Goal: Information Seeking & Learning: Understand process/instructions

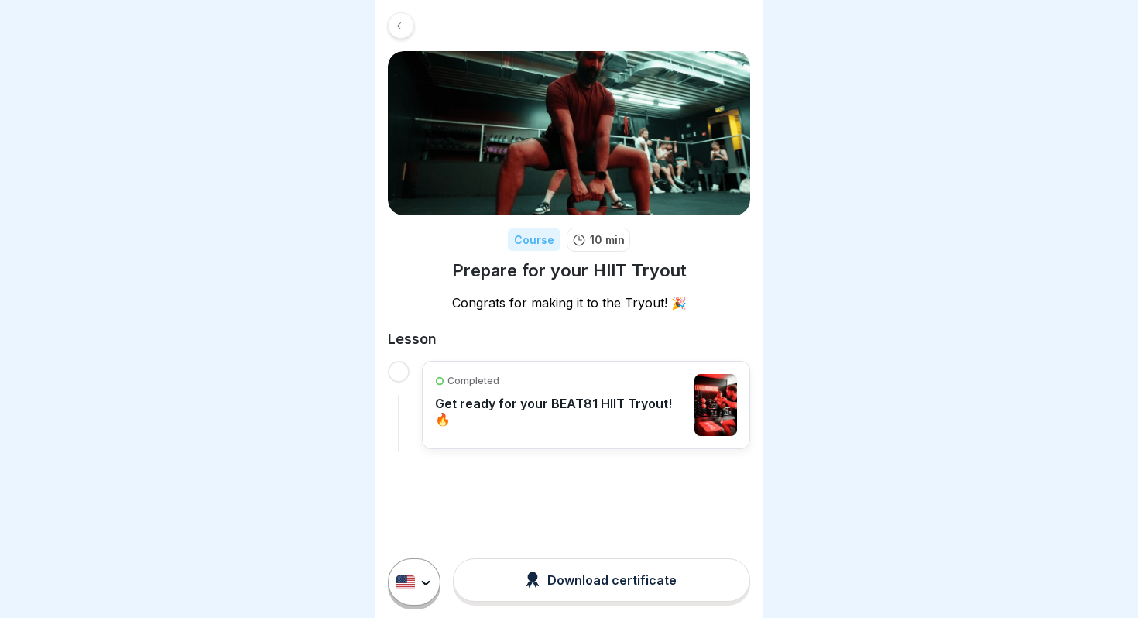
click at [547, 389] on div "Completed Get ready for your BEAT81 HIIT Tryout! 🔥" at bounding box center [561, 405] width 252 height 62
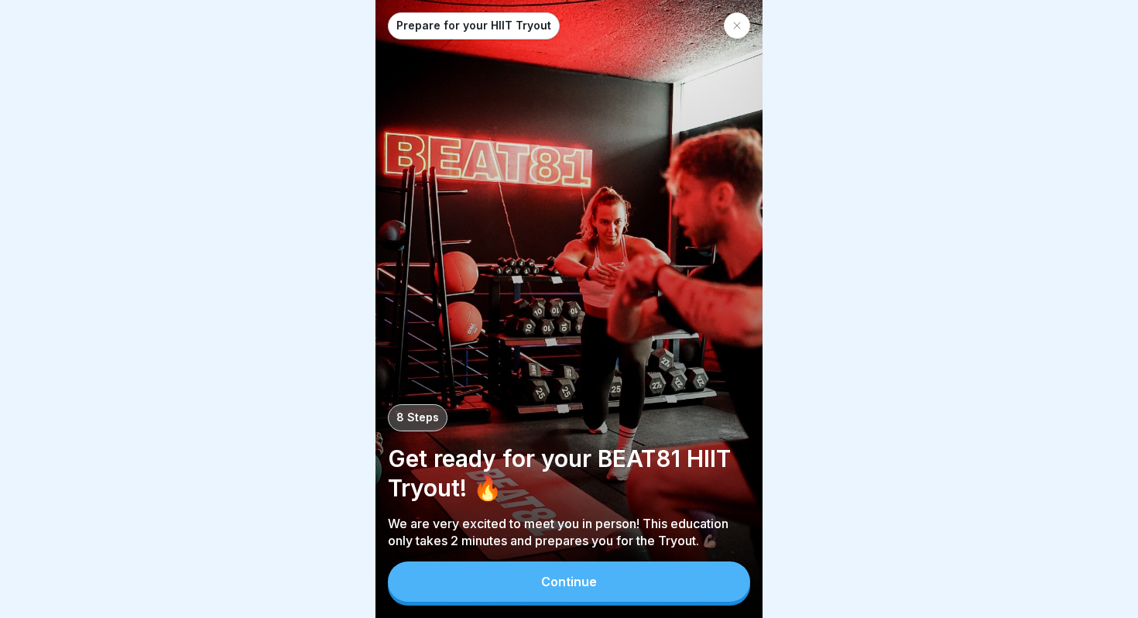
click at [573, 593] on button "Continue" at bounding box center [569, 581] width 362 height 40
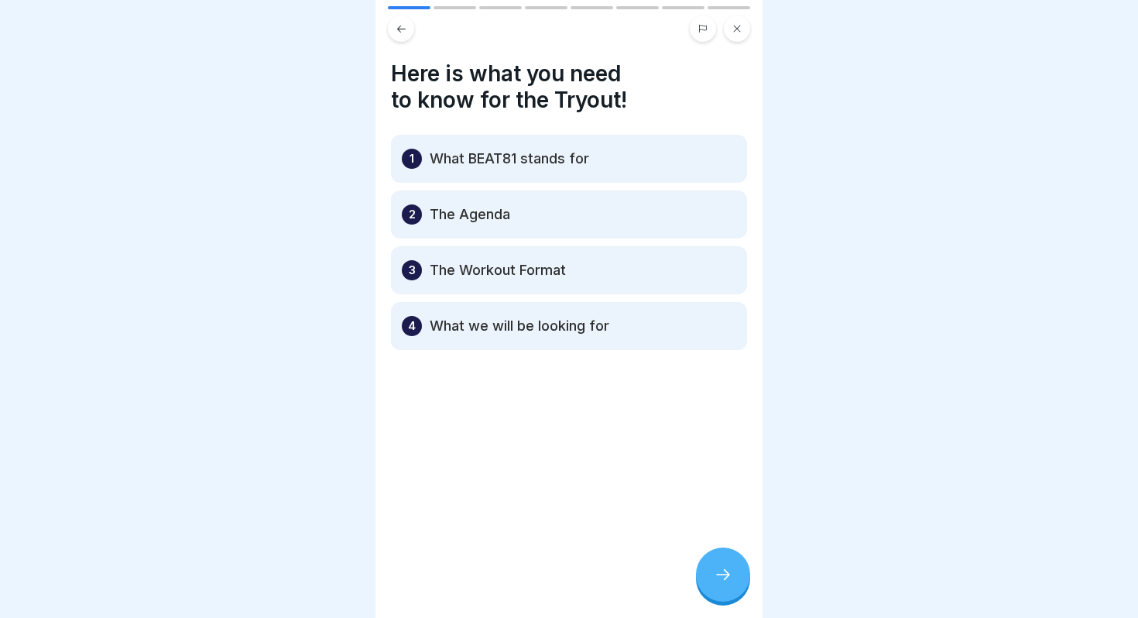
click at [724, 591] on div at bounding box center [723, 574] width 54 height 54
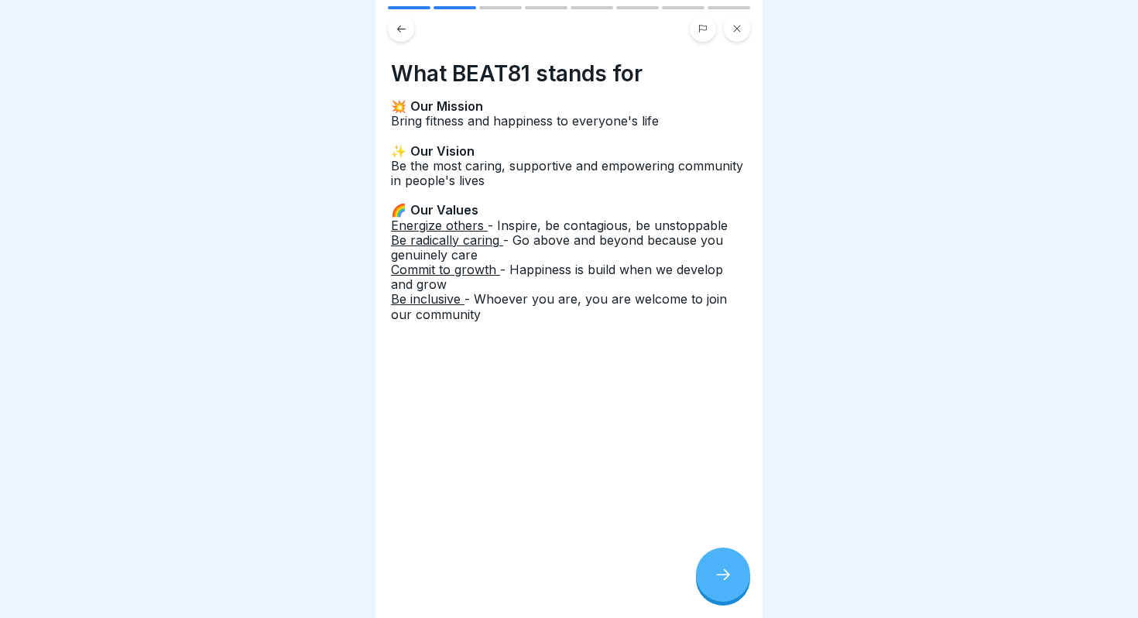
click at [718, 587] on div at bounding box center [723, 574] width 54 height 54
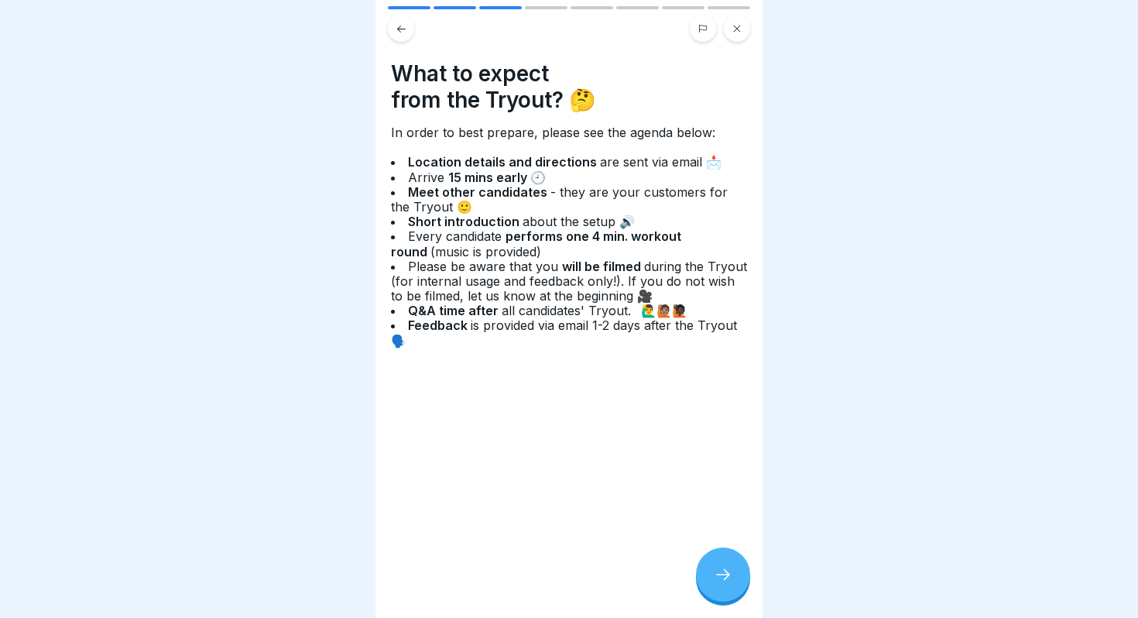
click at [718, 587] on div at bounding box center [723, 574] width 54 height 54
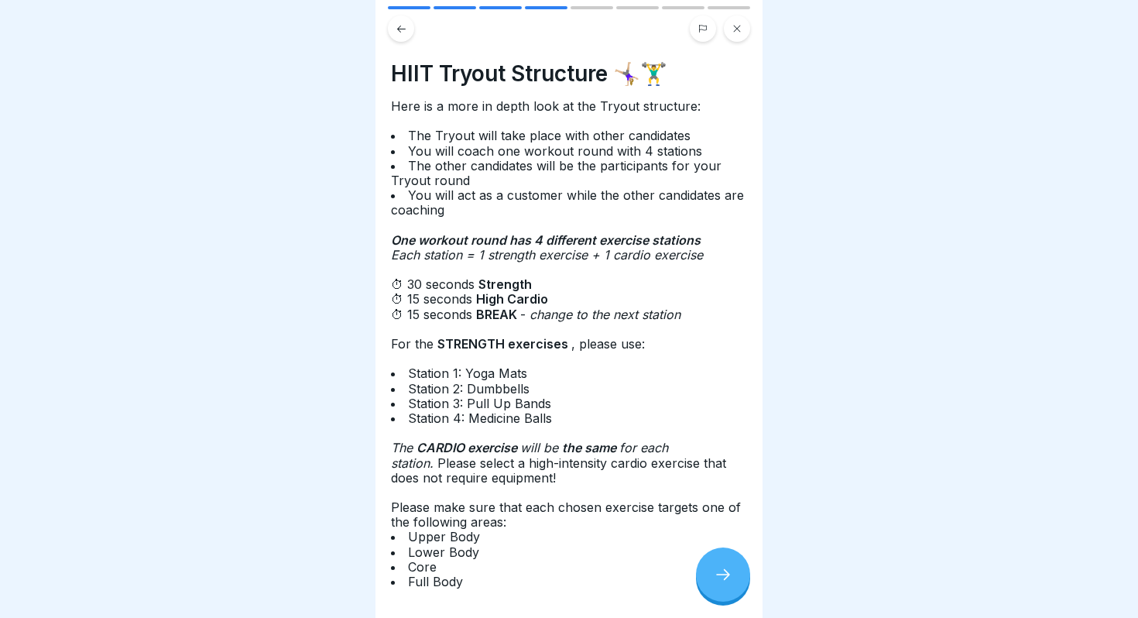
scroll to position [64, 0]
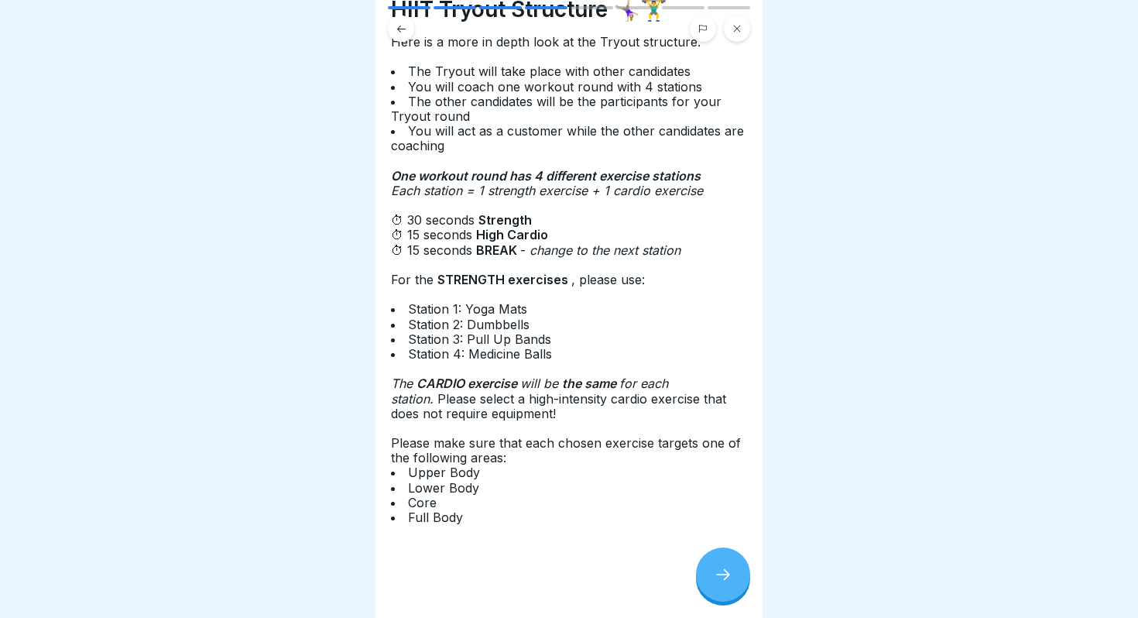
click at [726, 583] on icon at bounding box center [723, 574] width 19 height 19
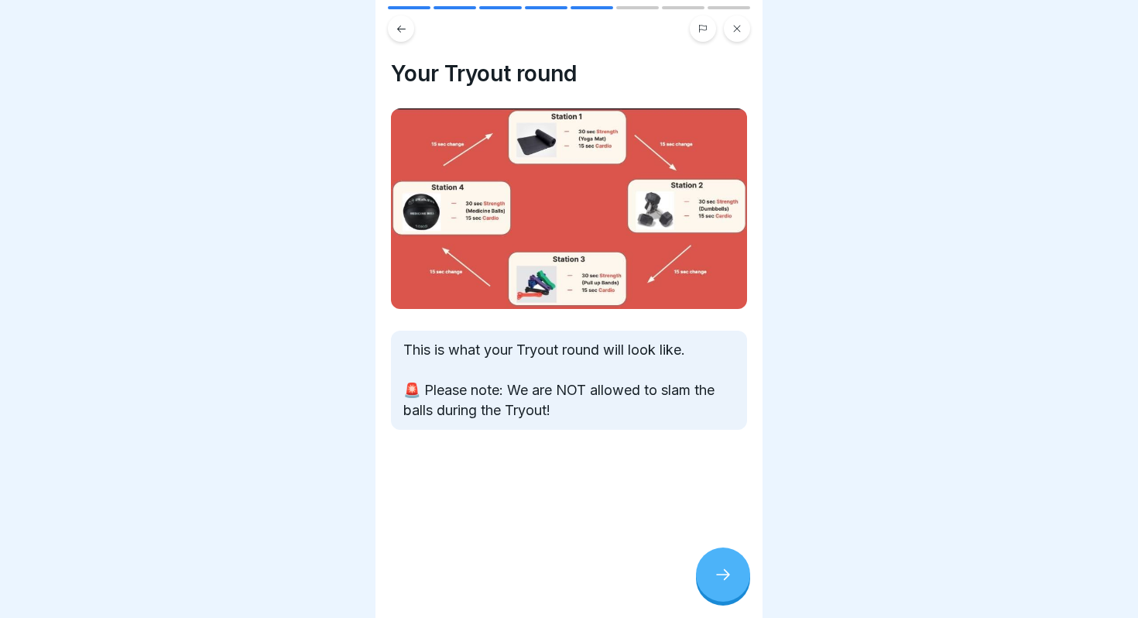
click at [727, 582] on icon at bounding box center [723, 574] width 19 height 19
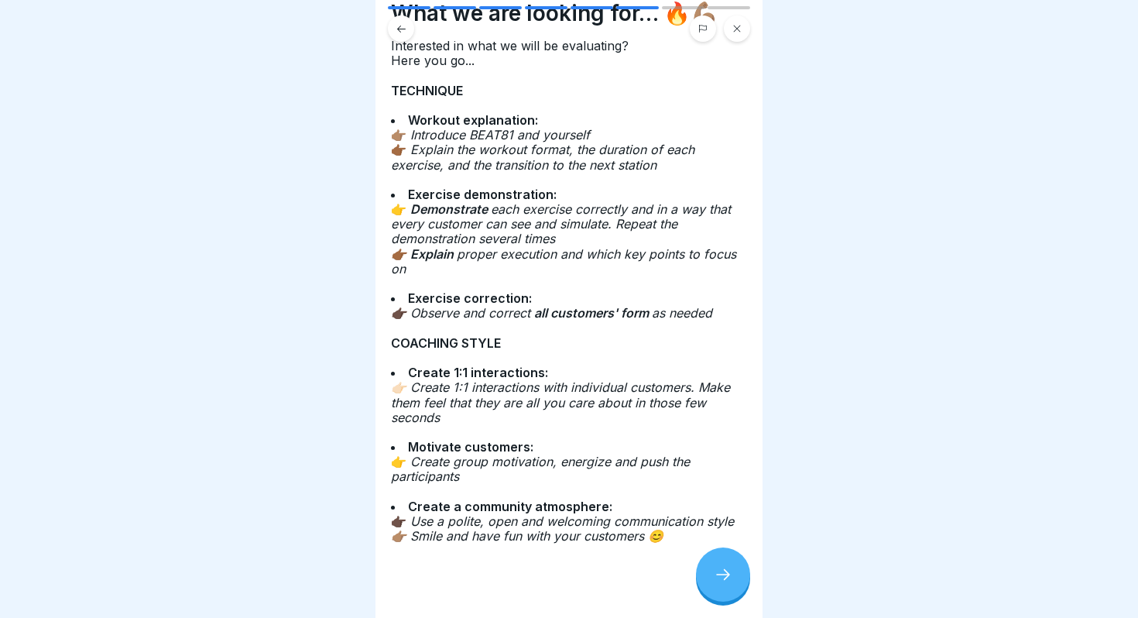
scroll to position [79, 0]
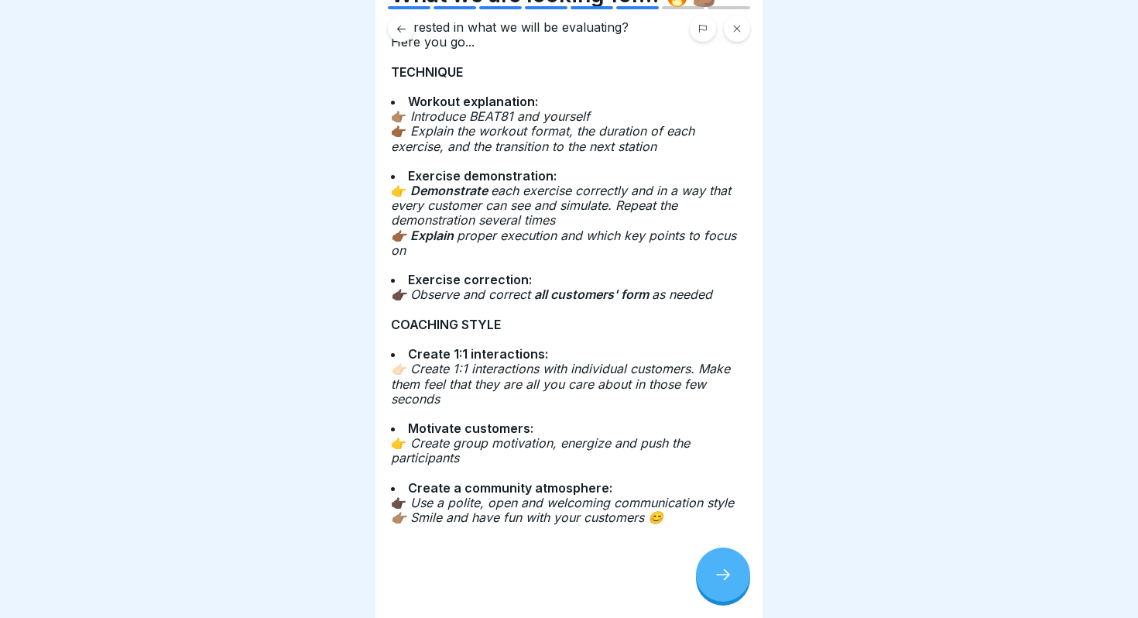
click at [718, 580] on icon at bounding box center [723, 574] width 19 height 19
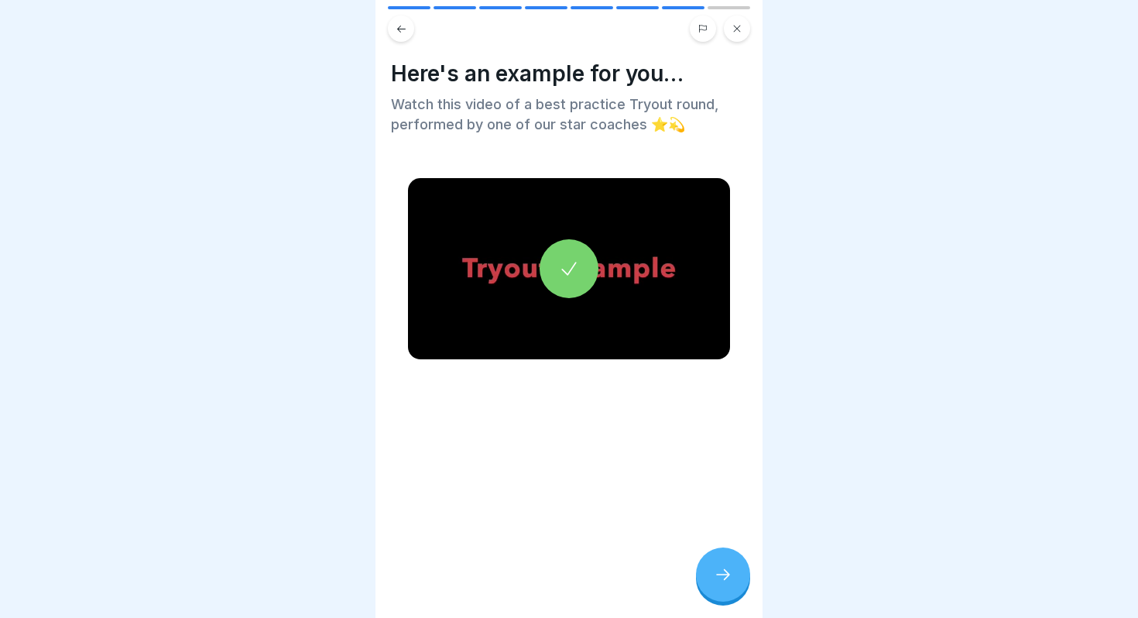
click at [561, 275] on icon at bounding box center [569, 269] width 22 height 22
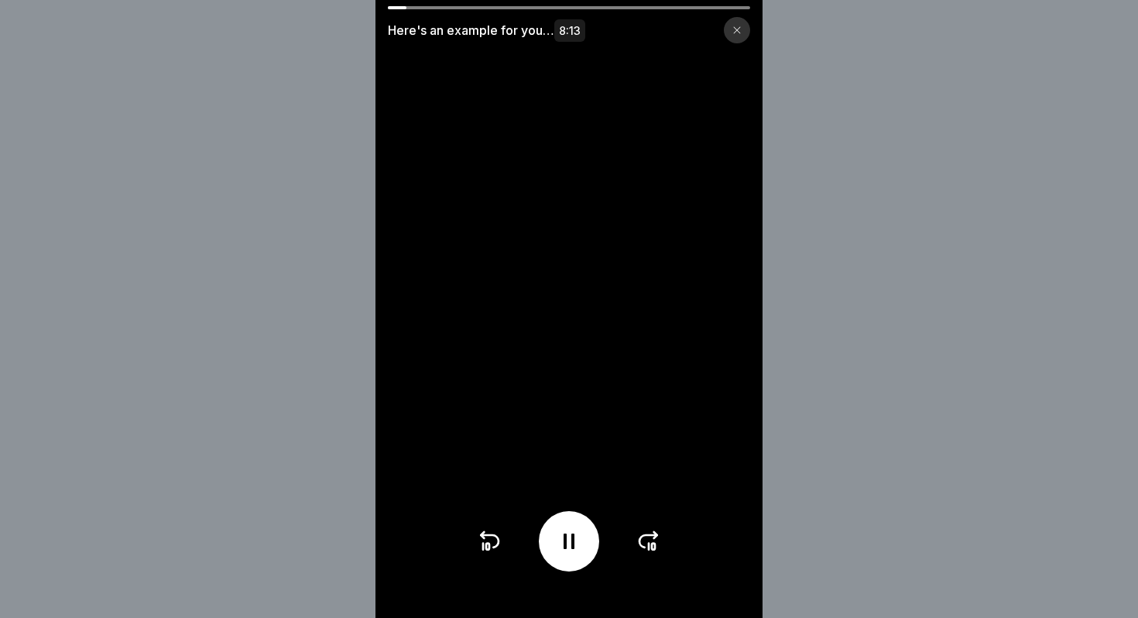
click at [569, 546] on icon at bounding box center [569, 541] width 25 height 25
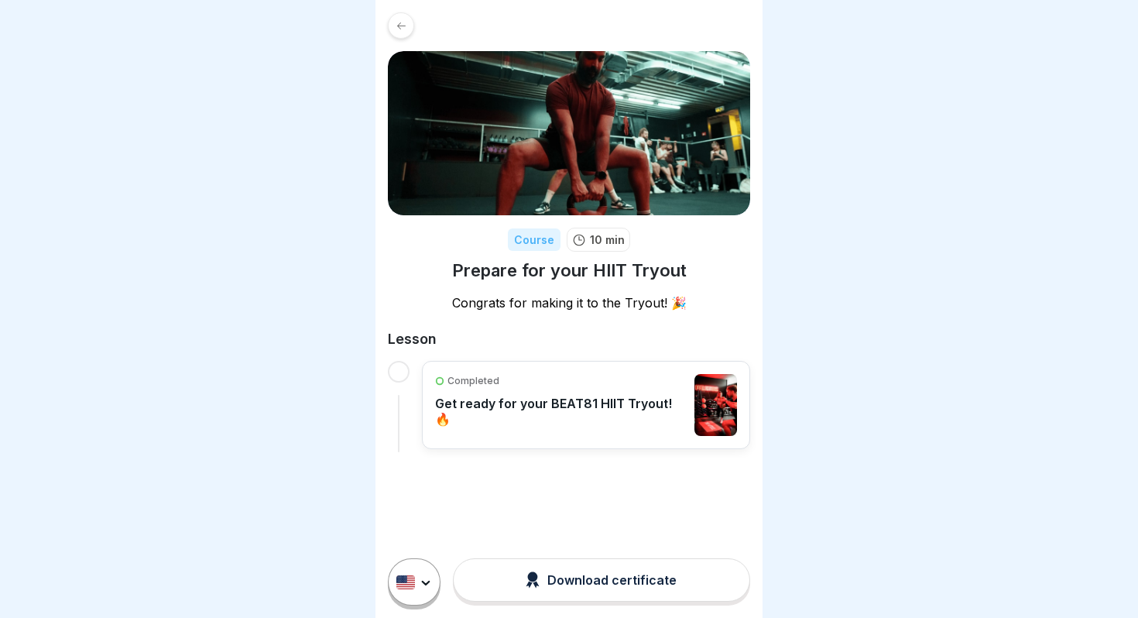
click at [563, 424] on div "Completed Get ready for your BEAT81 HIIT Tryout! 🔥" at bounding box center [561, 405] width 252 height 62
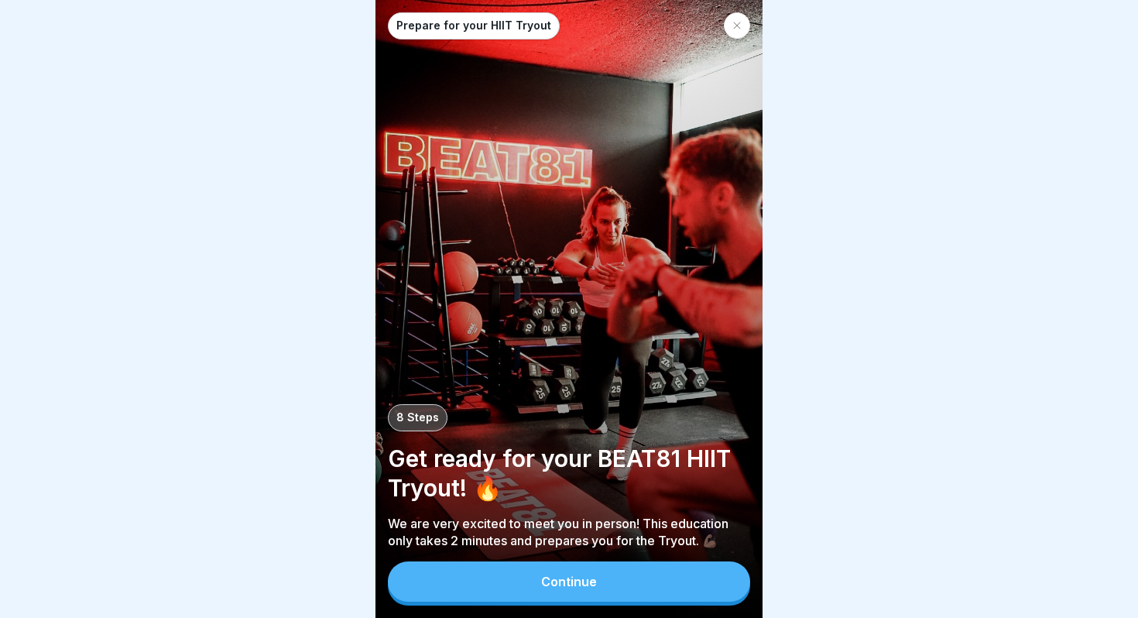
click at [630, 575] on button "Continue" at bounding box center [569, 581] width 362 height 40
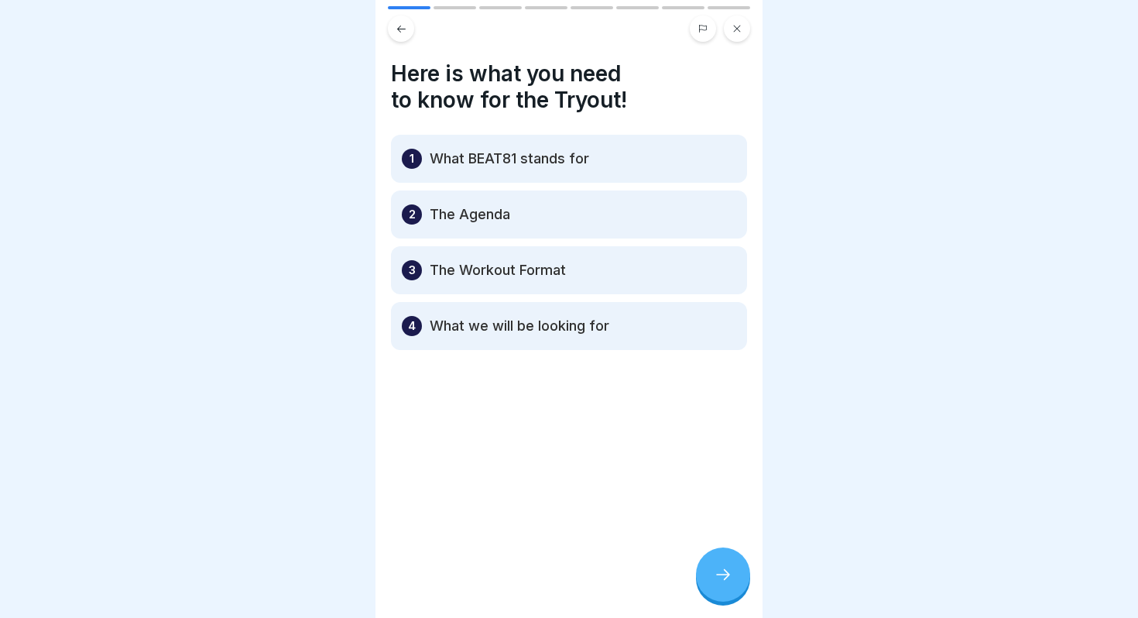
click at [718, 586] on div at bounding box center [723, 574] width 54 height 54
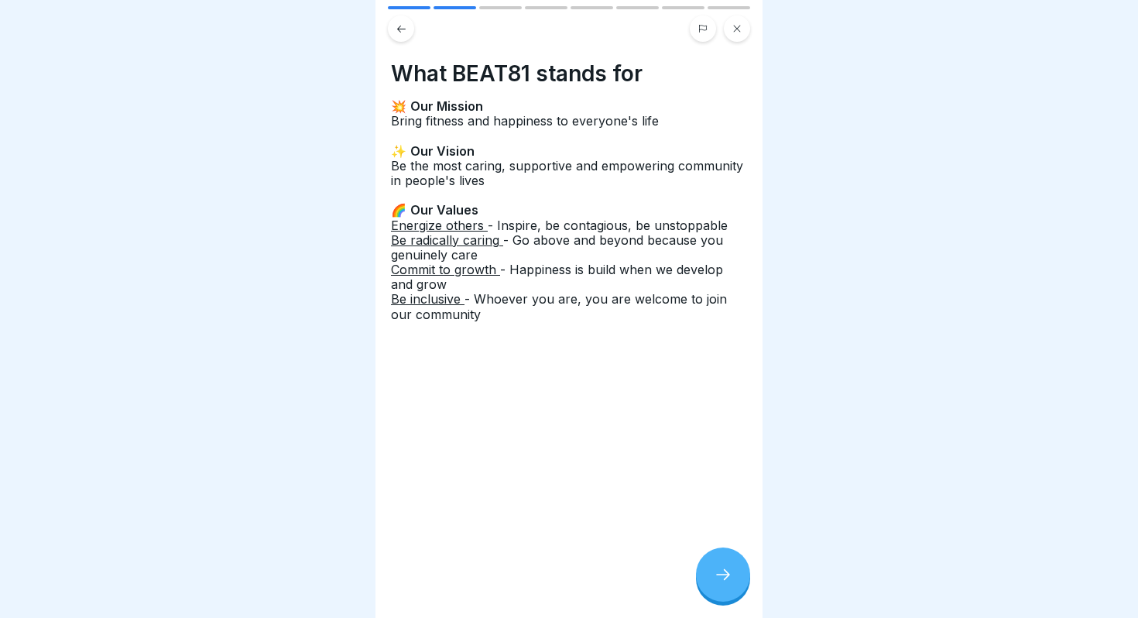
click at [718, 586] on div at bounding box center [723, 574] width 54 height 54
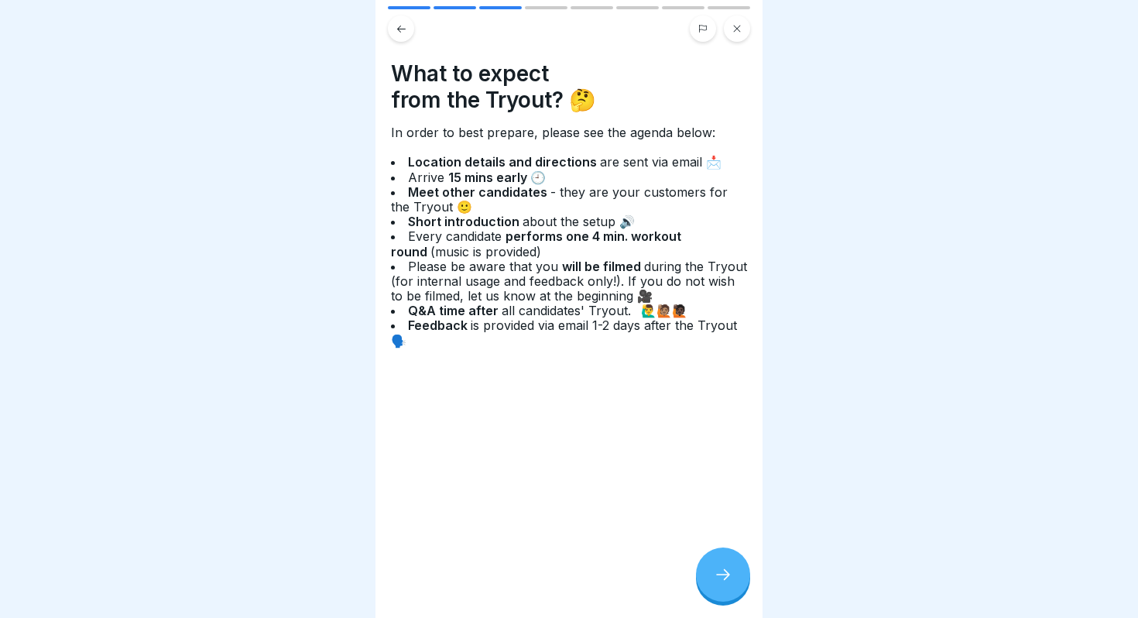
click at [723, 569] on icon at bounding box center [723, 574] width 19 height 19
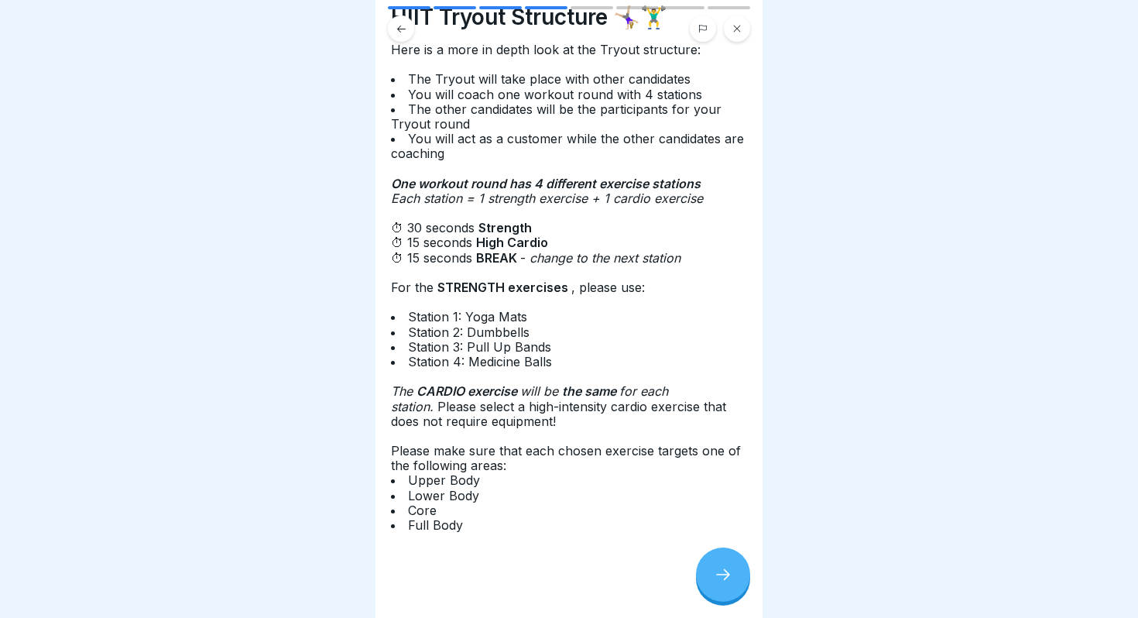
scroll to position [56, 0]
click at [724, 567] on icon at bounding box center [723, 574] width 19 height 19
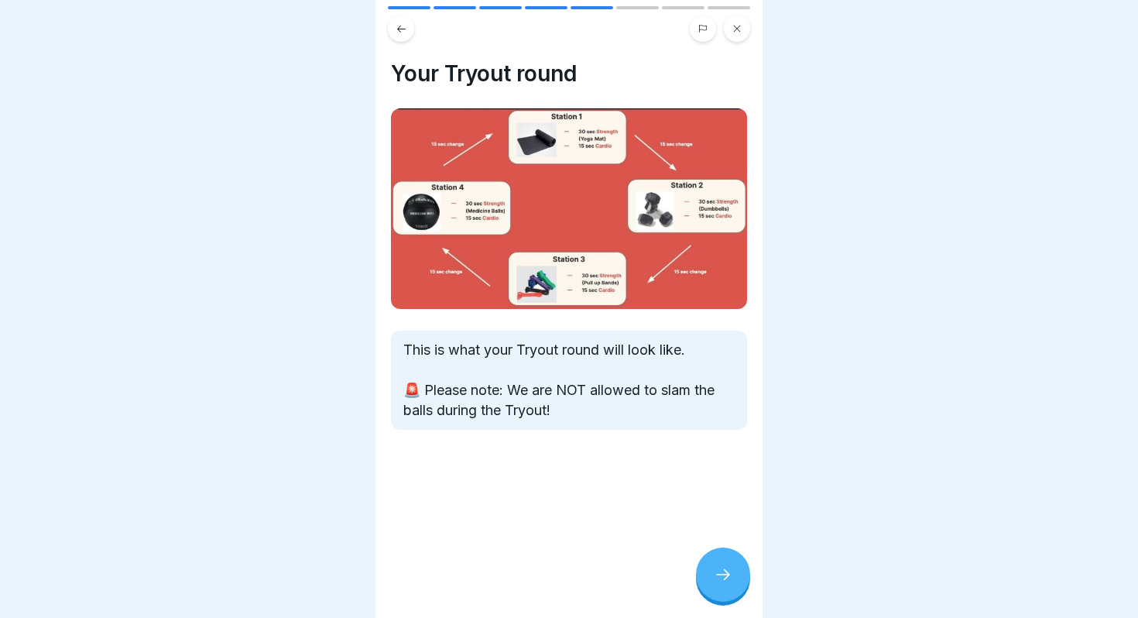
click at [724, 567] on icon at bounding box center [723, 574] width 19 height 19
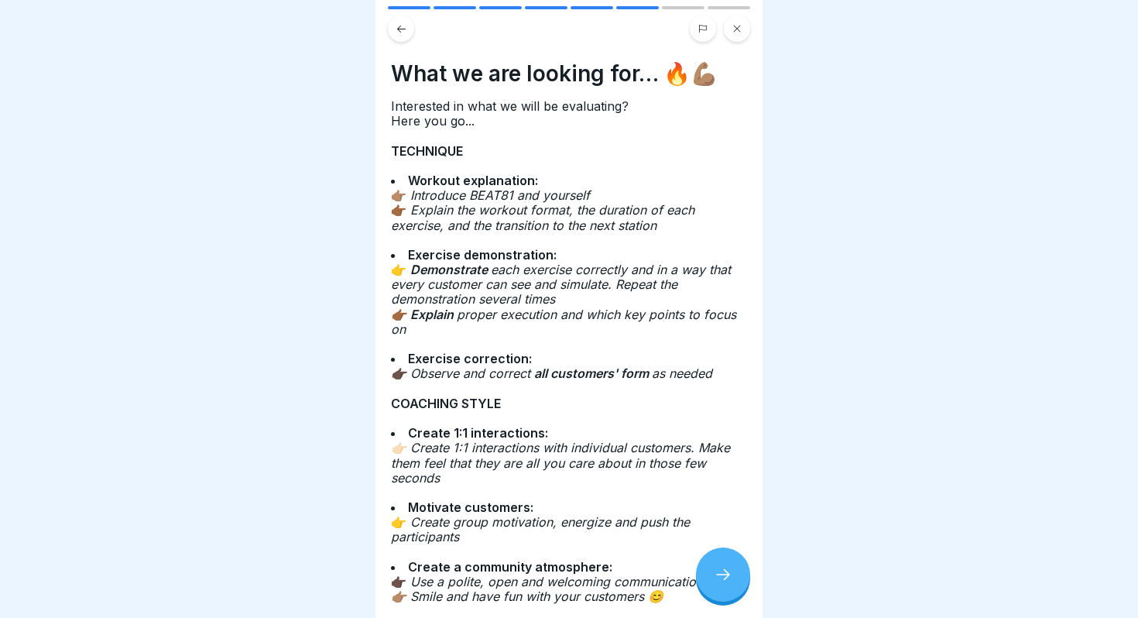
scroll to position [79, 0]
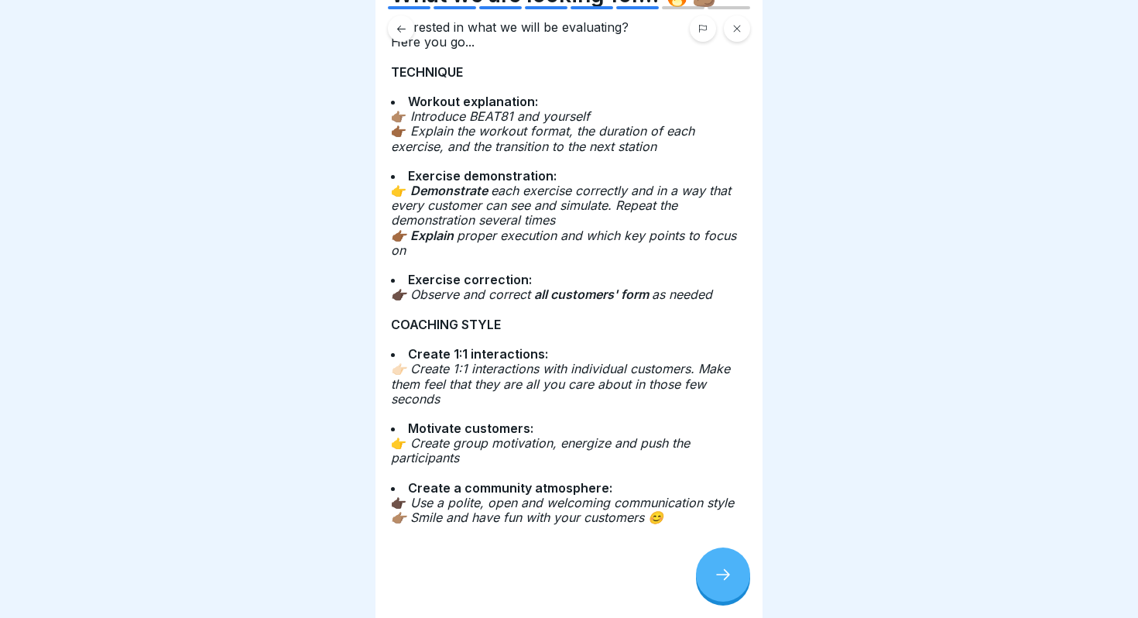
click at [721, 577] on icon at bounding box center [723, 574] width 19 height 19
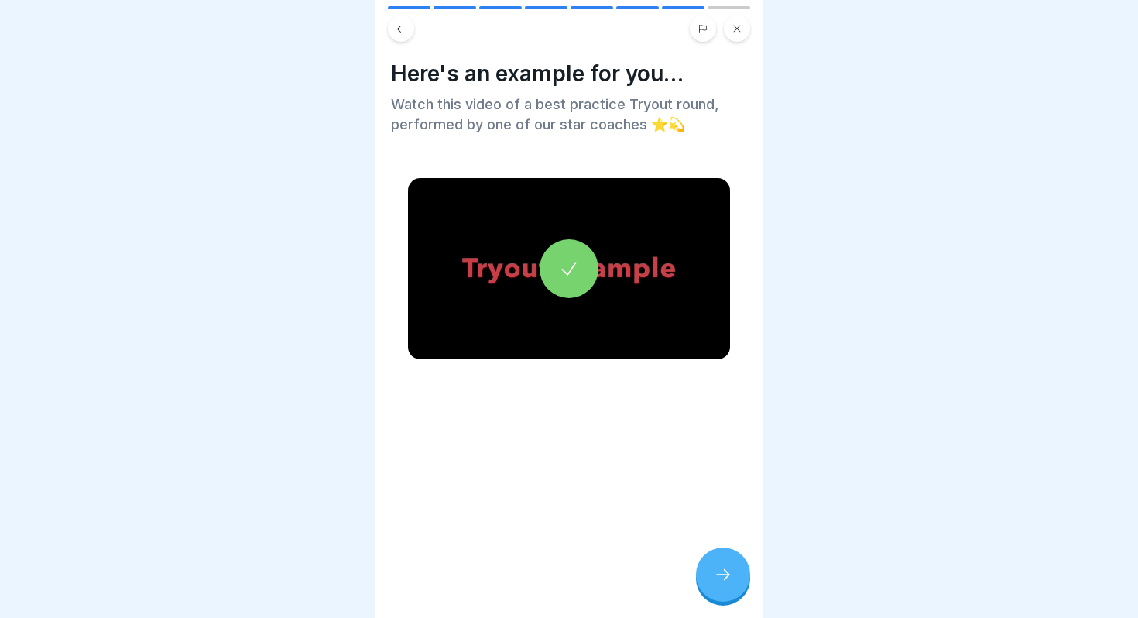
click at [574, 270] on icon at bounding box center [569, 269] width 22 height 22
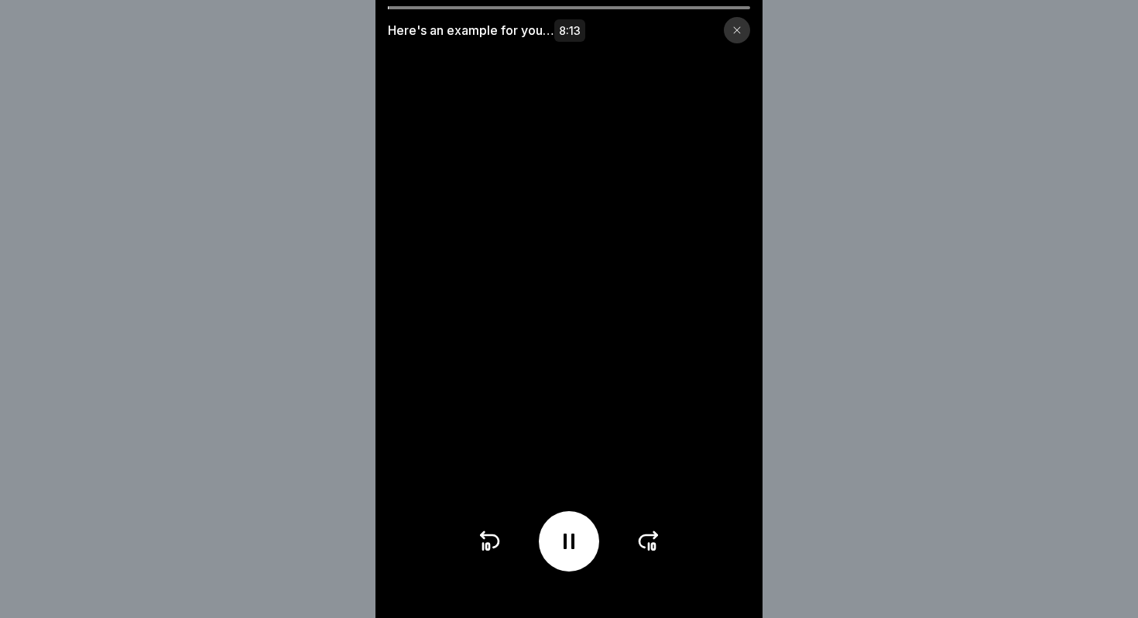
click at [515, 9] on div at bounding box center [569, 7] width 362 height 3
click at [651, 538] on icon at bounding box center [648, 541] width 25 height 25
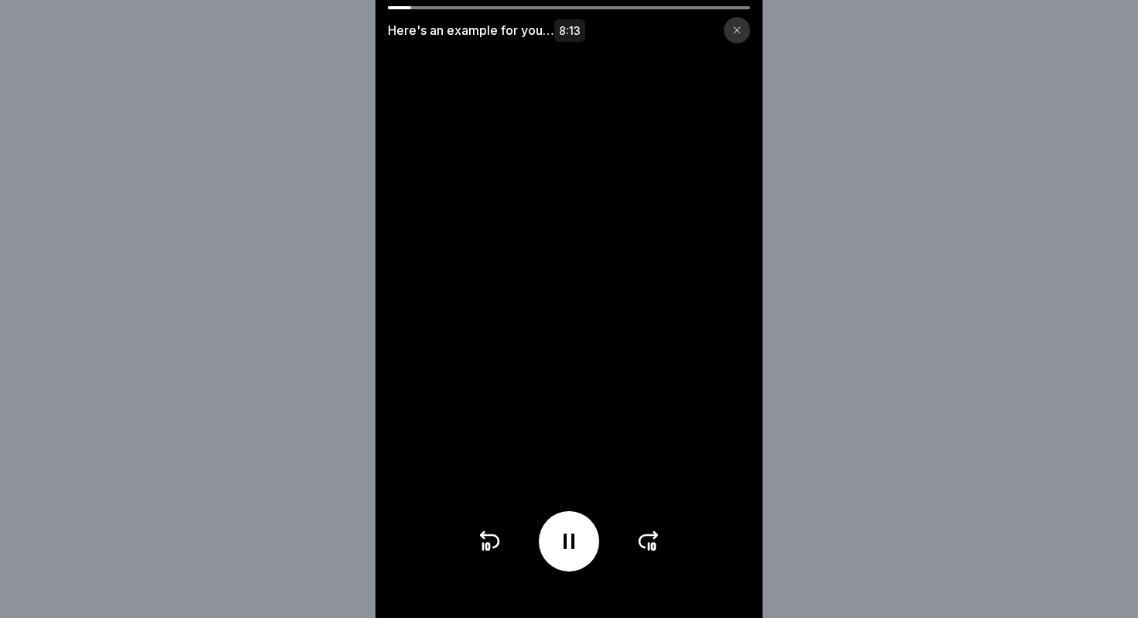
click at [651, 538] on icon at bounding box center [648, 541] width 25 height 25
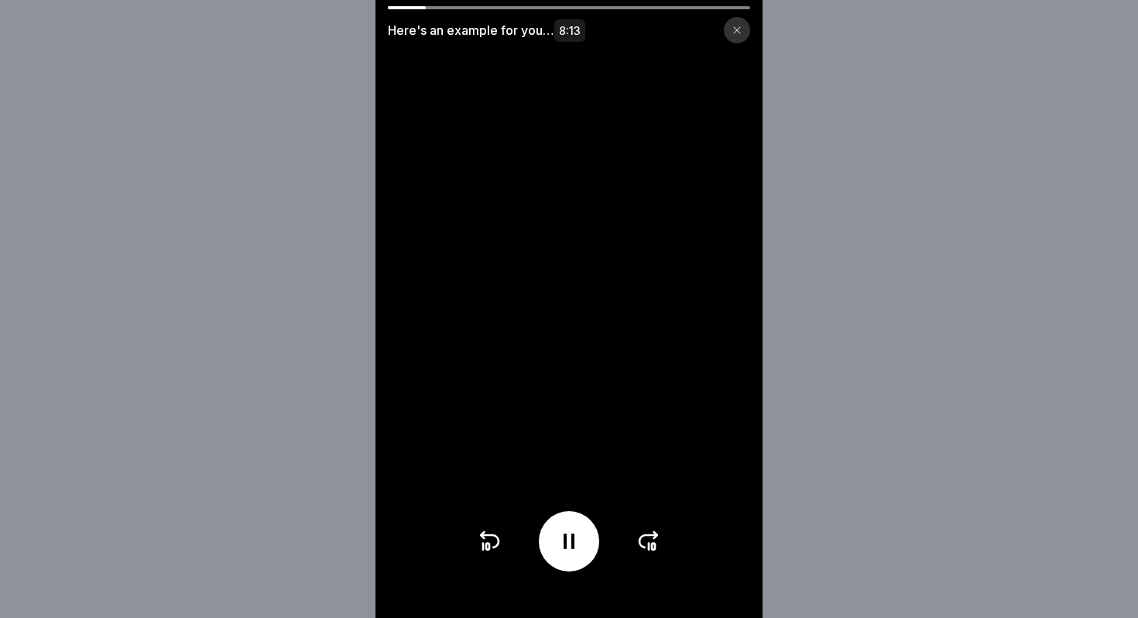
click at [651, 538] on icon at bounding box center [648, 541] width 25 height 25
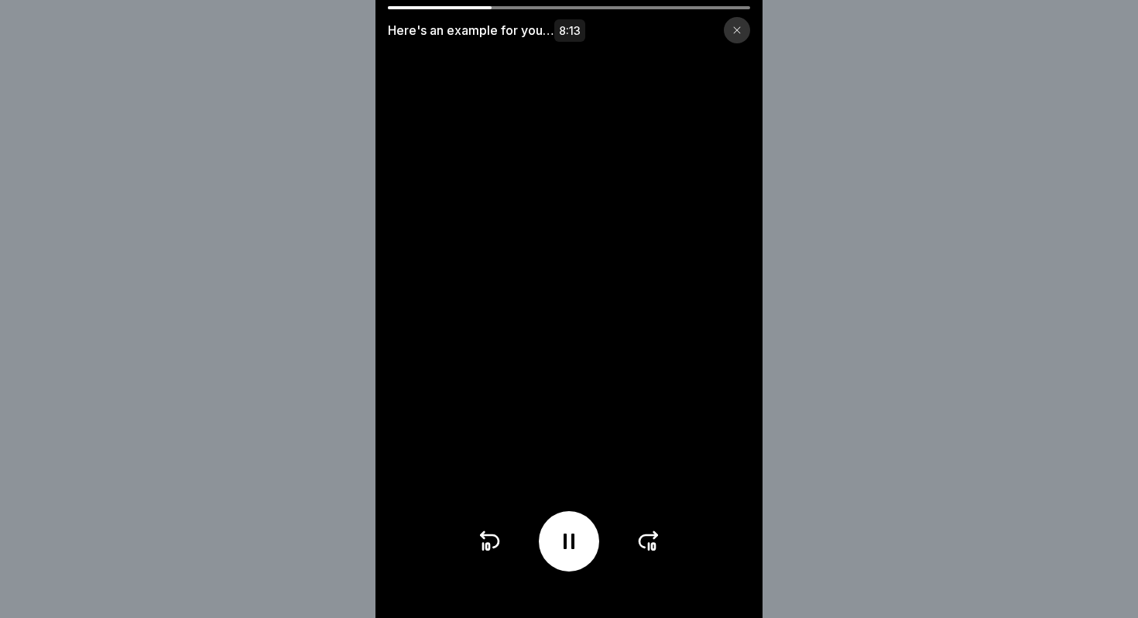
click at [651, 538] on icon at bounding box center [648, 541] width 25 height 25
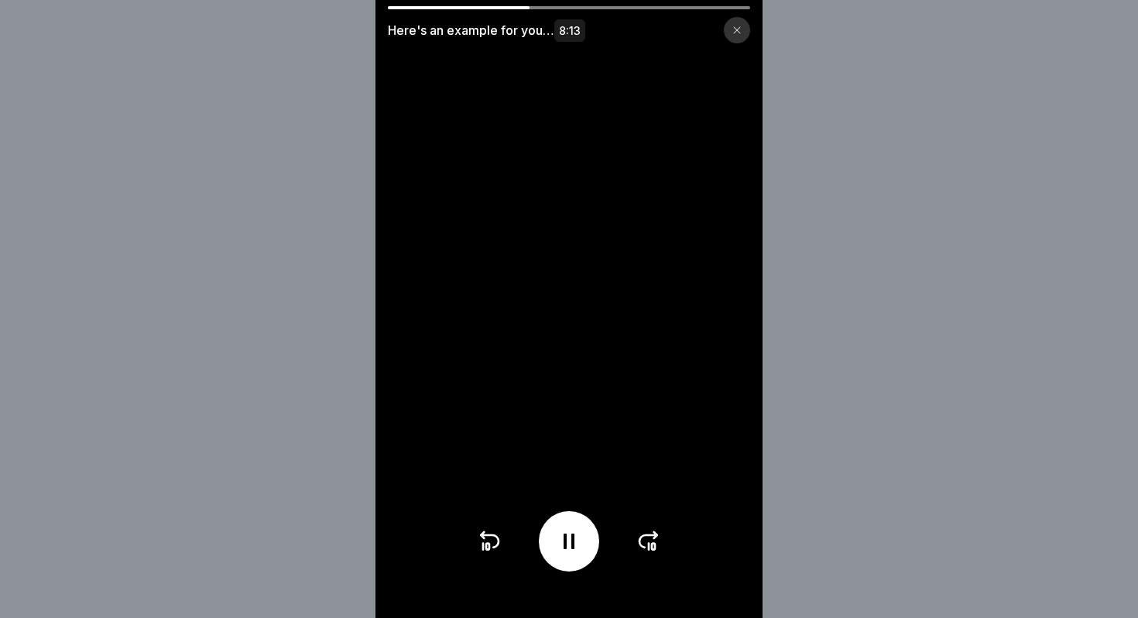
click at [651, 538] on icon at bounding box center [648, 541] width 25 height 25
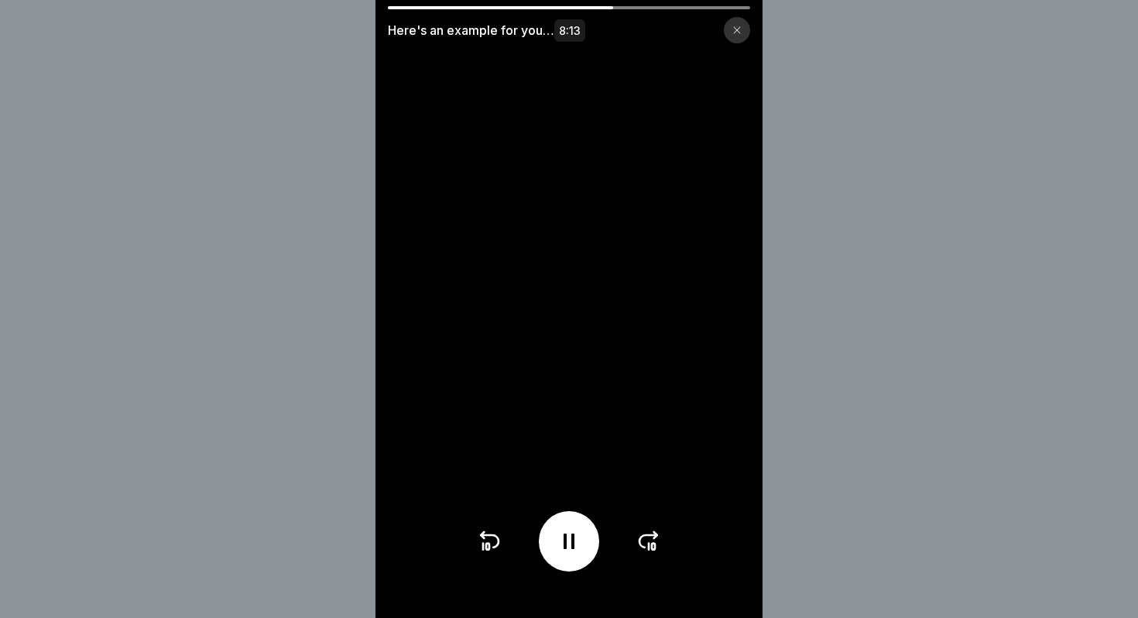
click at [645, 536] on icon at bounding box center [648, 541] width 25 height 25
click at [646, 533] on icon at bounding box center [648, 541] width 25 height 25
click at [735, 36] on div at bounding box center [737, 30] width 26 height 26
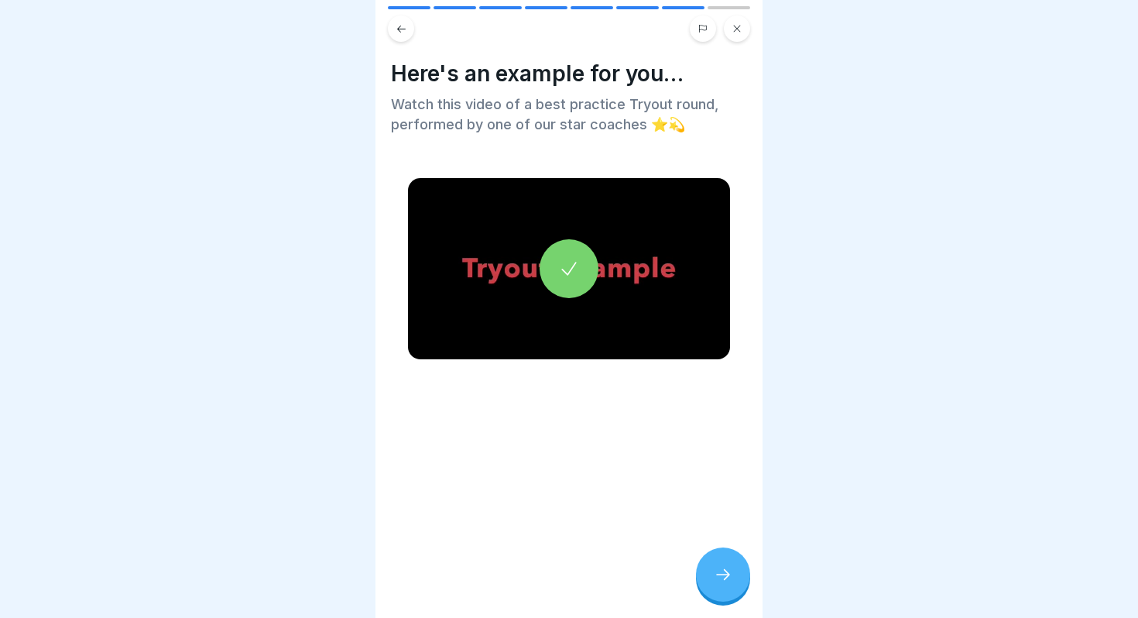
click at [396, 19] on button at bounding box center [401, 28] width 26 height 26
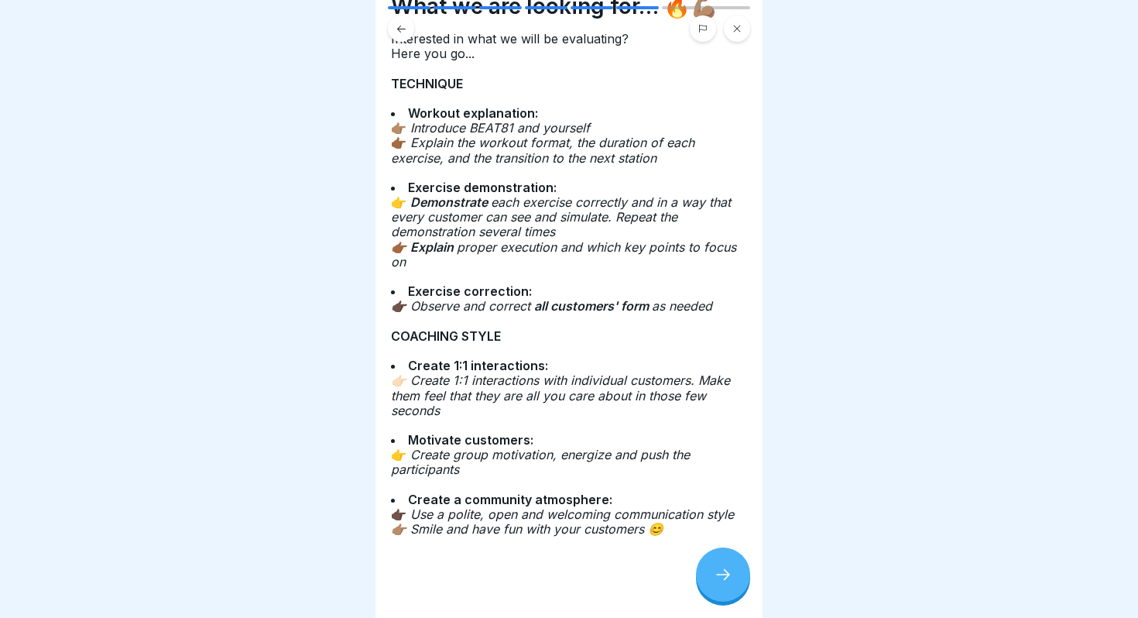
scroll to position [0, 0]
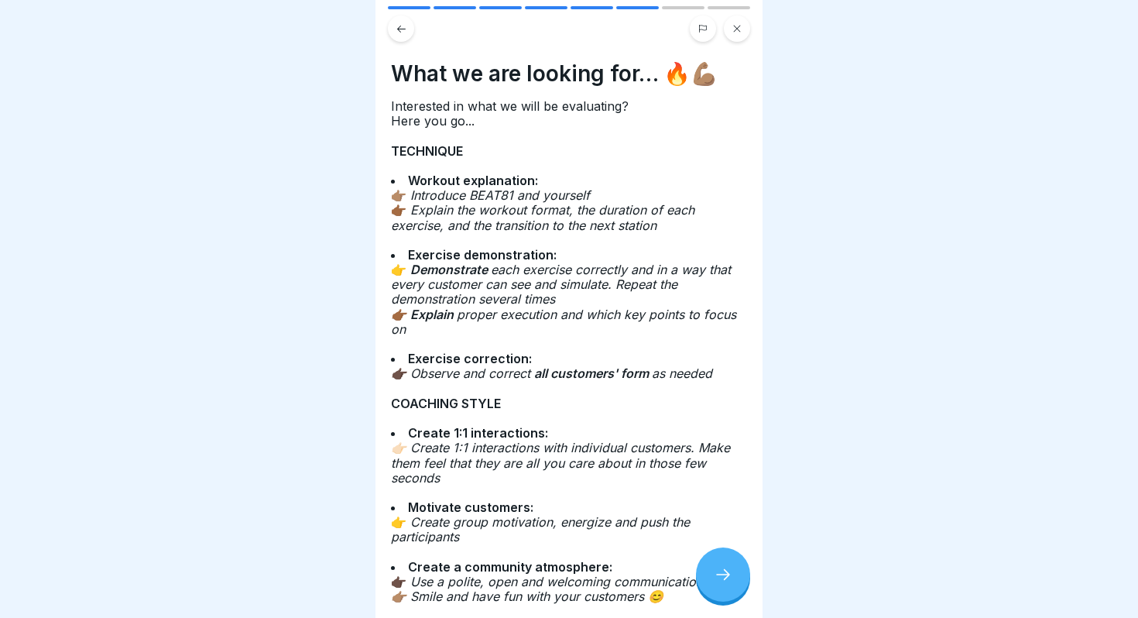
click at [401, 36] on button at bounding box center [401, 28] width 26 height 26
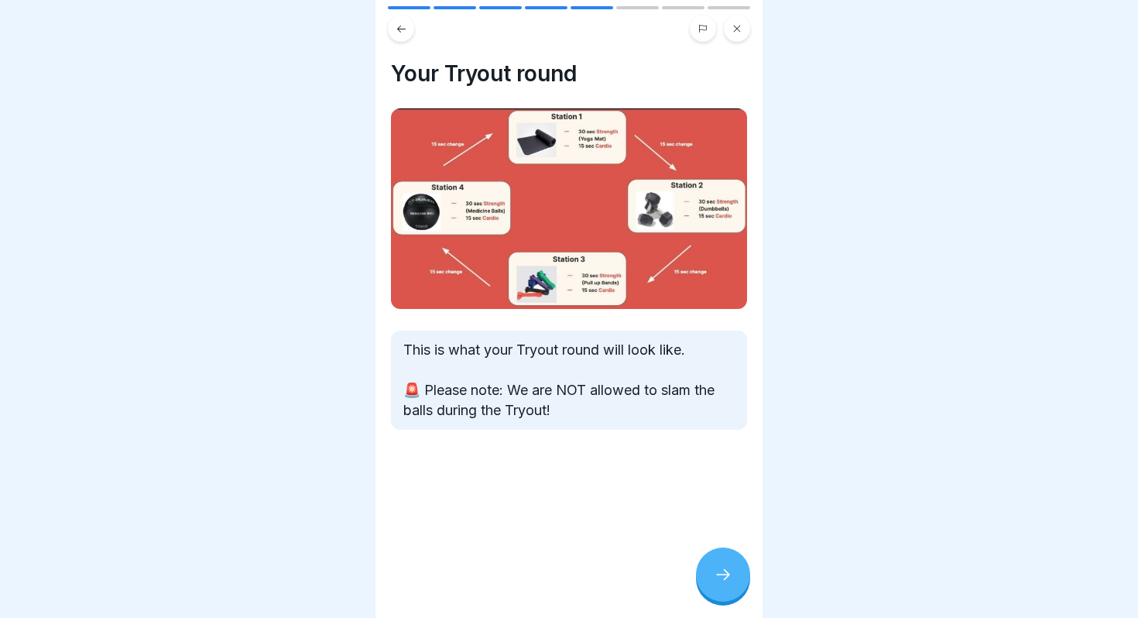
click at [401, 36] on button at bounding box center [401, 28] width 26 height 26
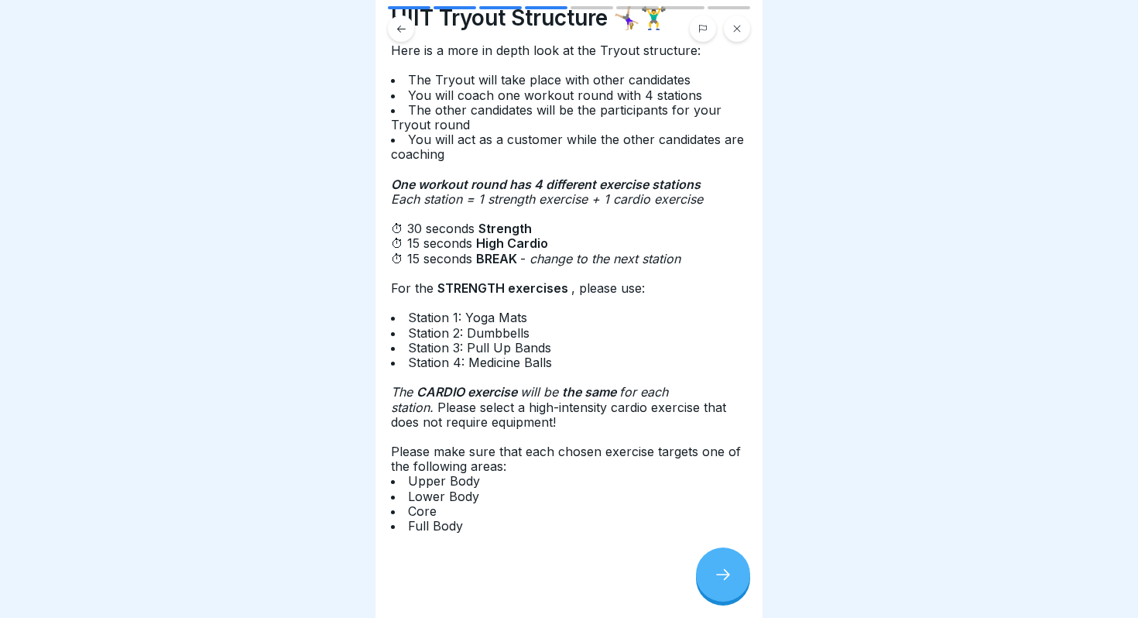
click at [401, 36] on button at bounding box center [401, 28] width 26 height 26
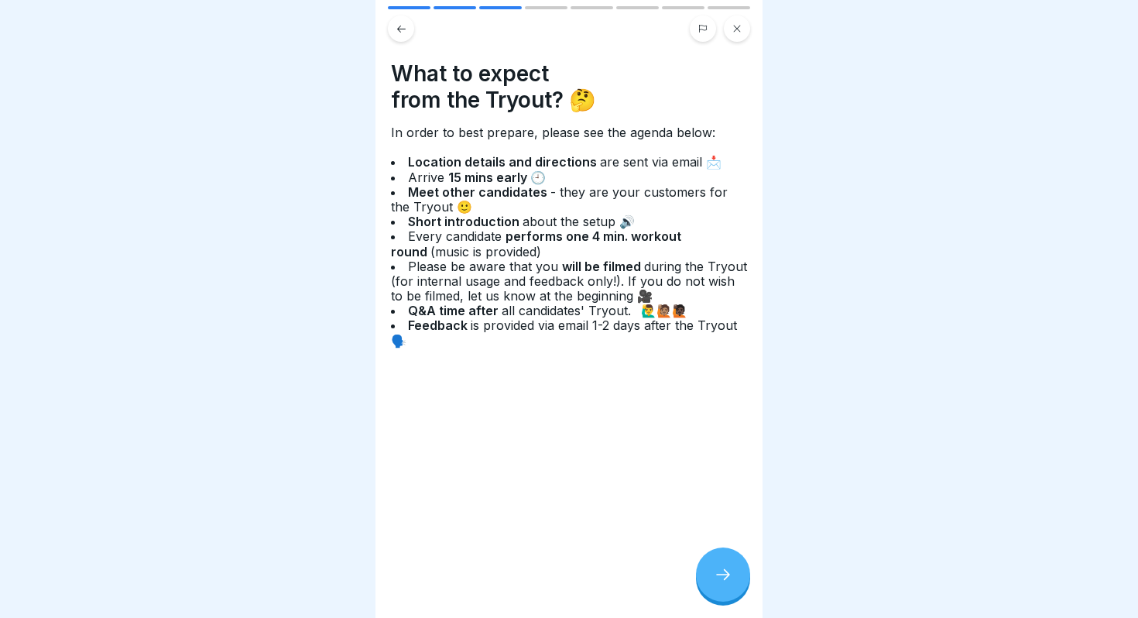
click at [737, 36] on button at bounding box center [737, 28] width 26 height 26
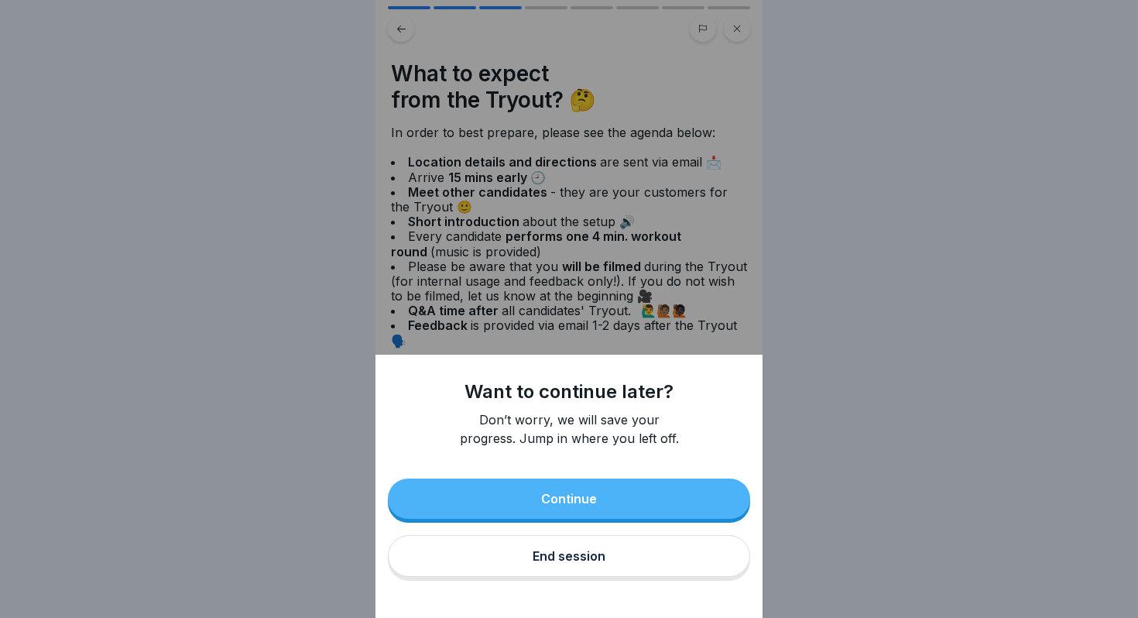
click at [571, 208] on div "Want to continue later? Don’t worry, we will save your progress. Jump in where …" at bounding box center [568, 309] width 387 height 618
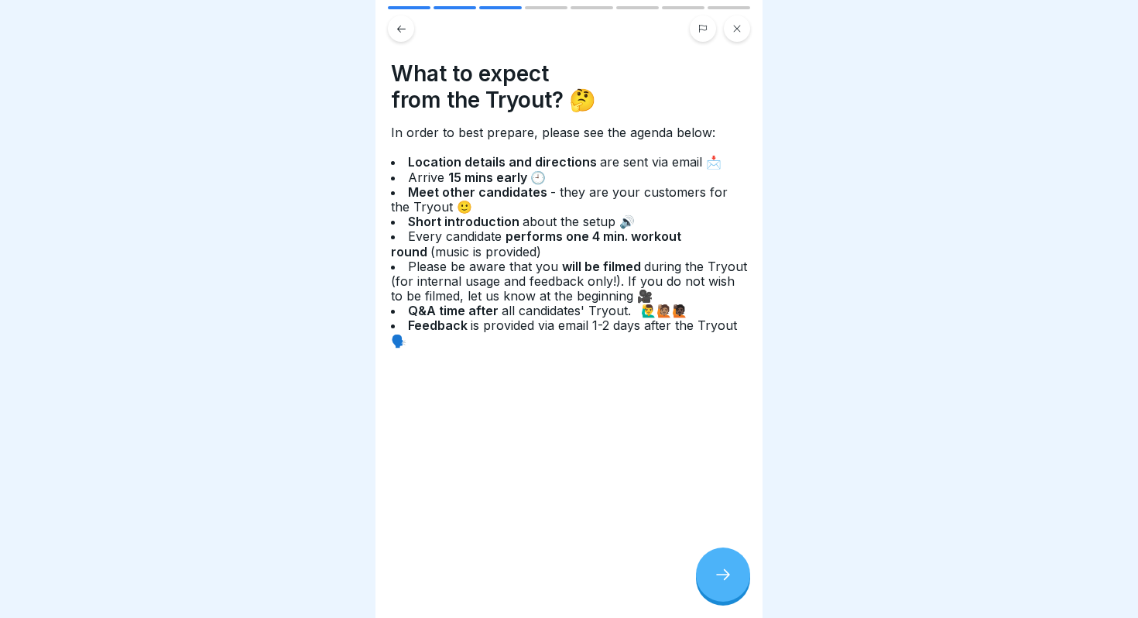
click at [708, 586] on div at bounding box center [723, 574] width 54 height 54
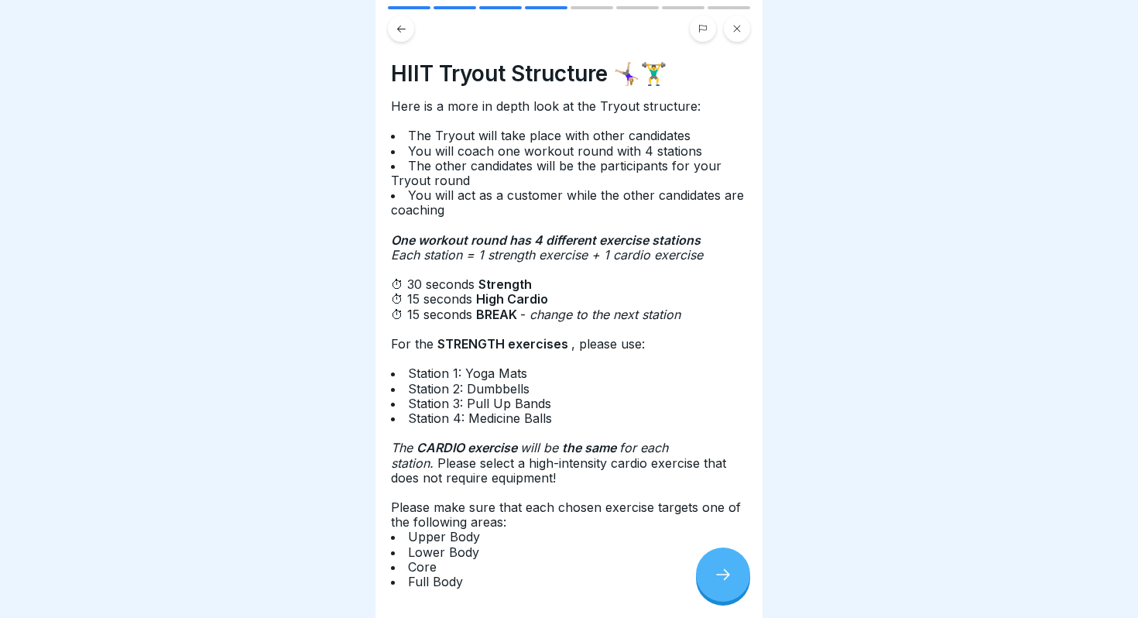
click at [408, 283] on div "Here is a more in depth look at the Tryout structure: The Tryout will take plac…" at bounding box center [569, 344] width 356 height 490
click at [405, 25] on icon at bounding box center [402, 29] width 12 height 12
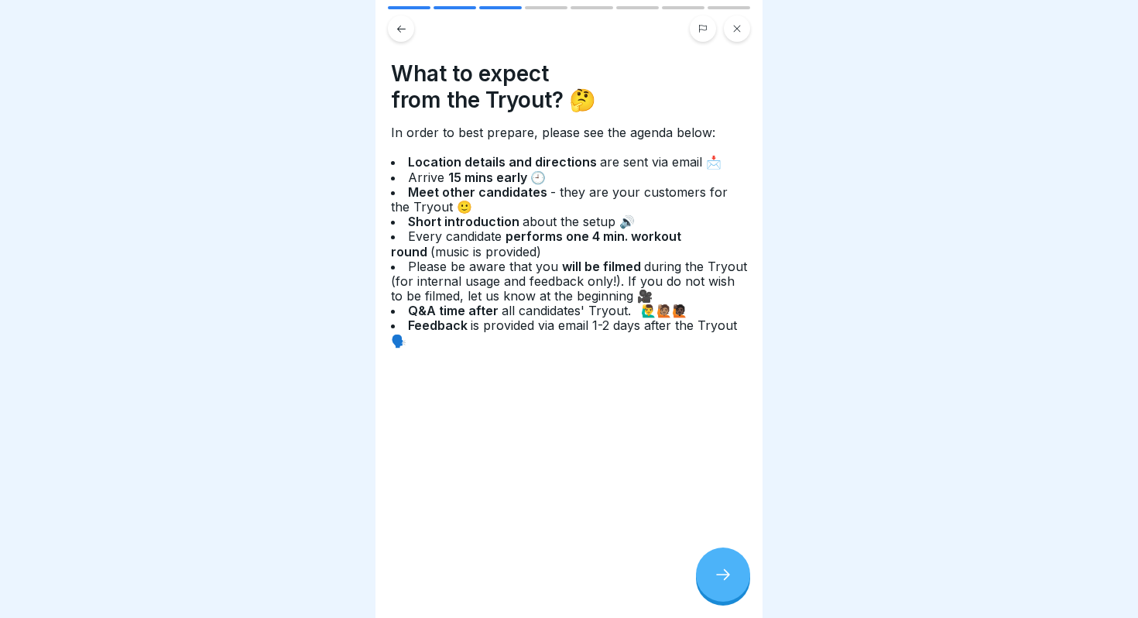
click at [405, 25] on icon at bounding box center [402, 29] width 12 height 12
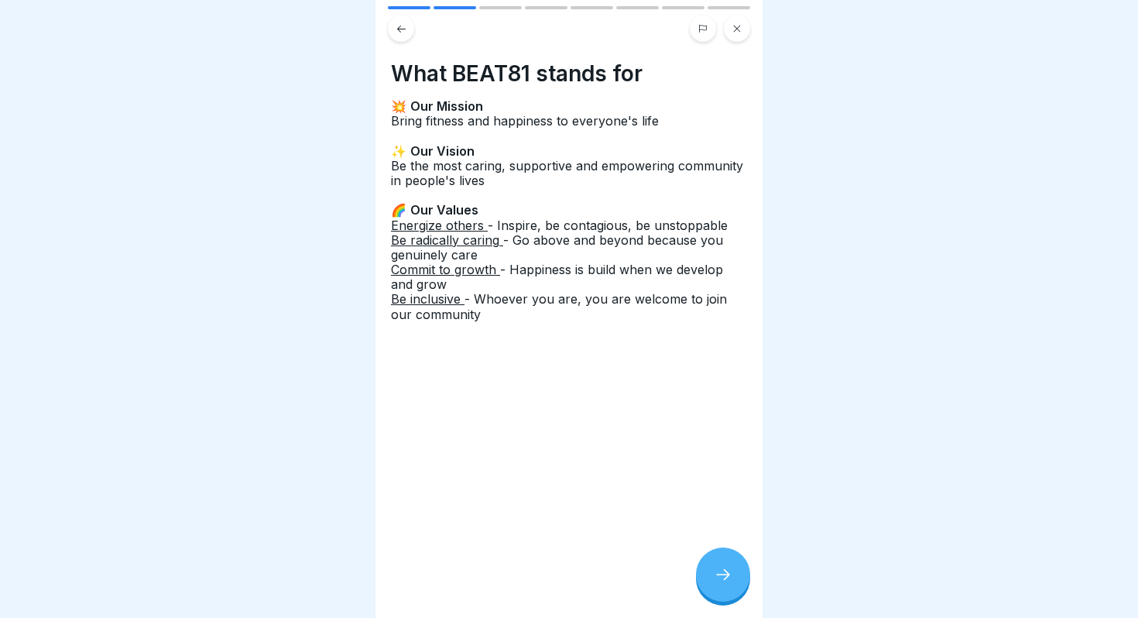
click at [405, 25] on icon at bounding box center [402, 29] width 12 height 12
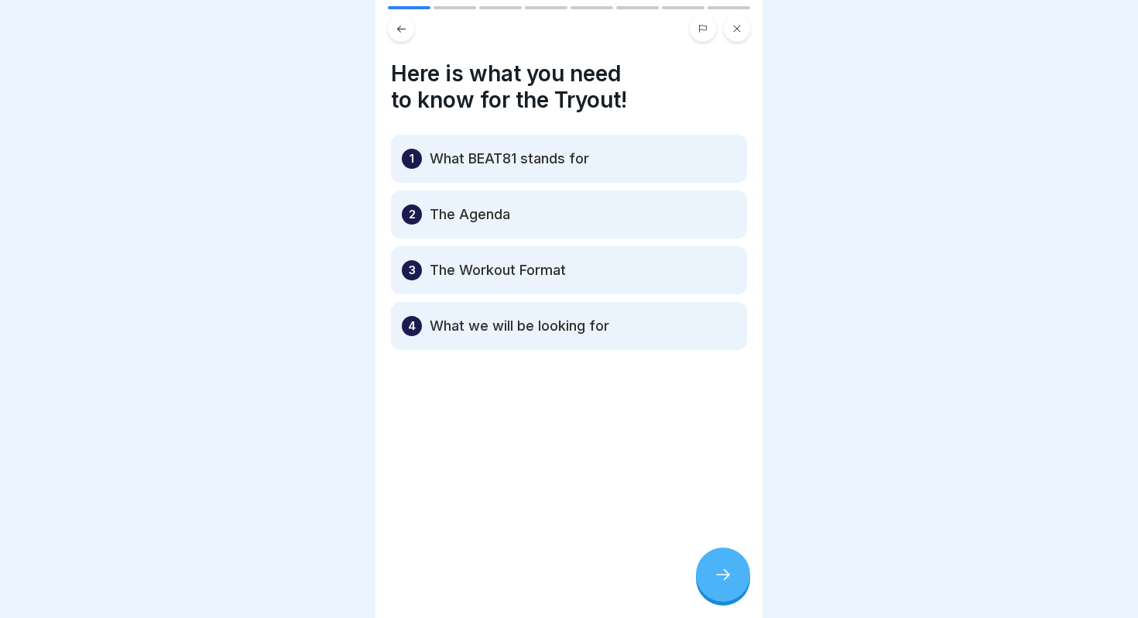
click at [405, 25] on icon at bounding box center [402, 29] width 12 height 12
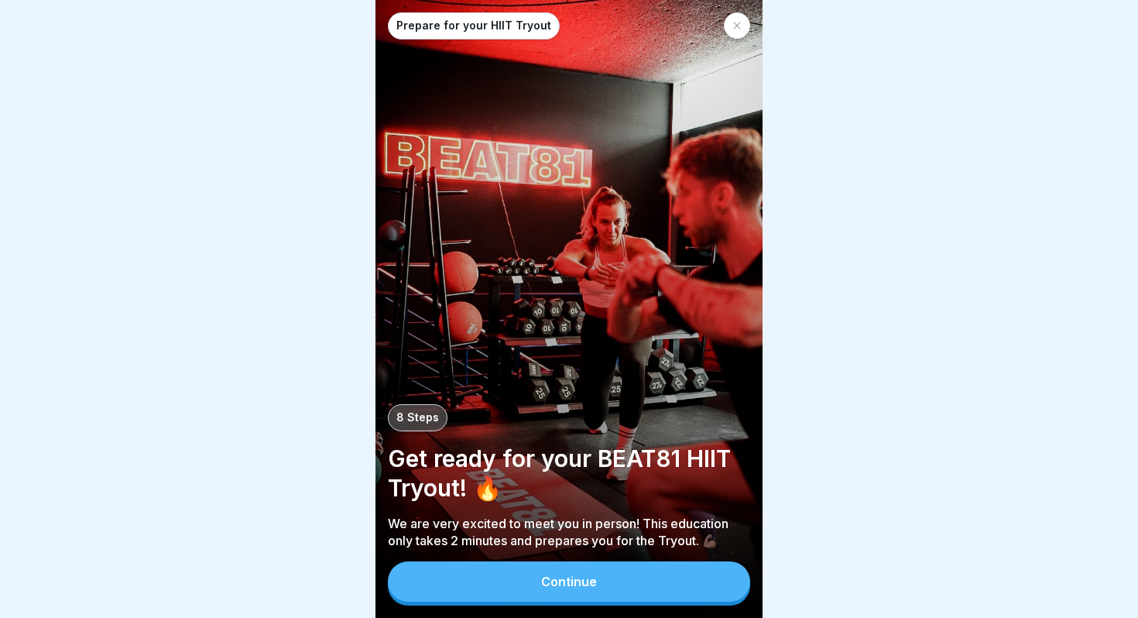
click at [627, 585] on button "Continue" at bounding box center [569, 581] width 362 height 40
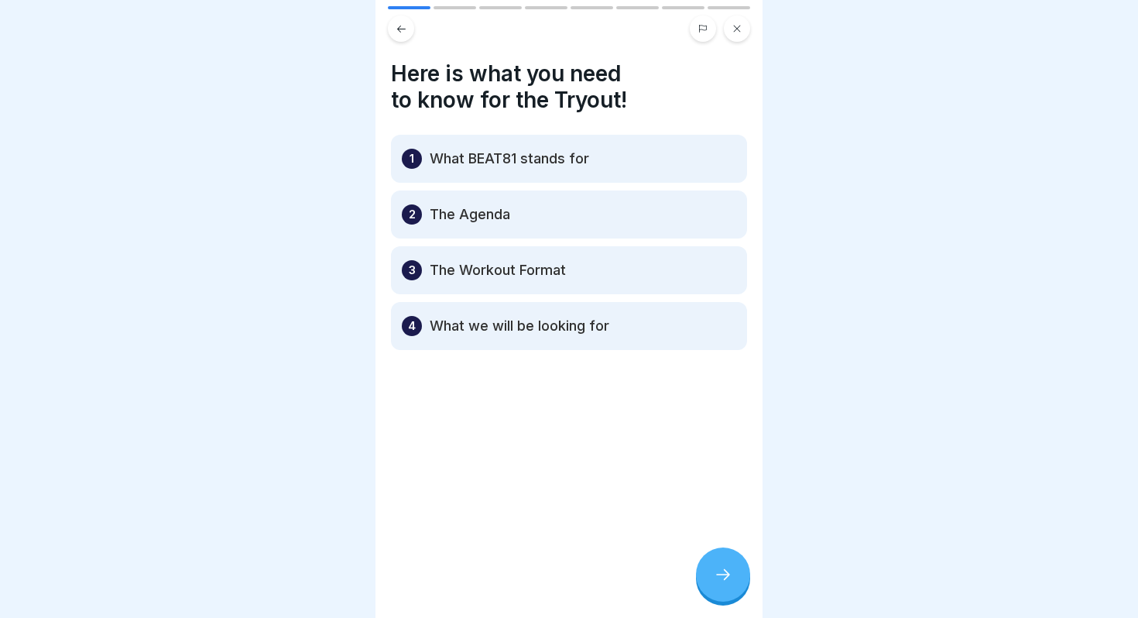
click at [712, 577] on div at bounding box center [723, 574] width 54 height 54
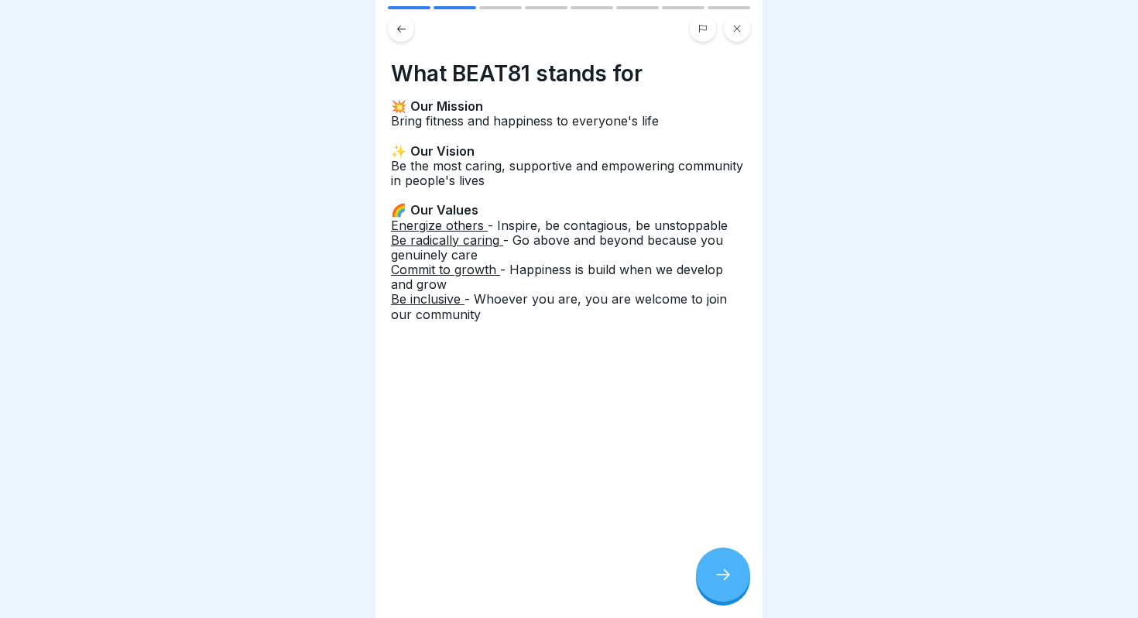
click at [712, 577] on div at bounding box center [723, 574] width 54 height 54
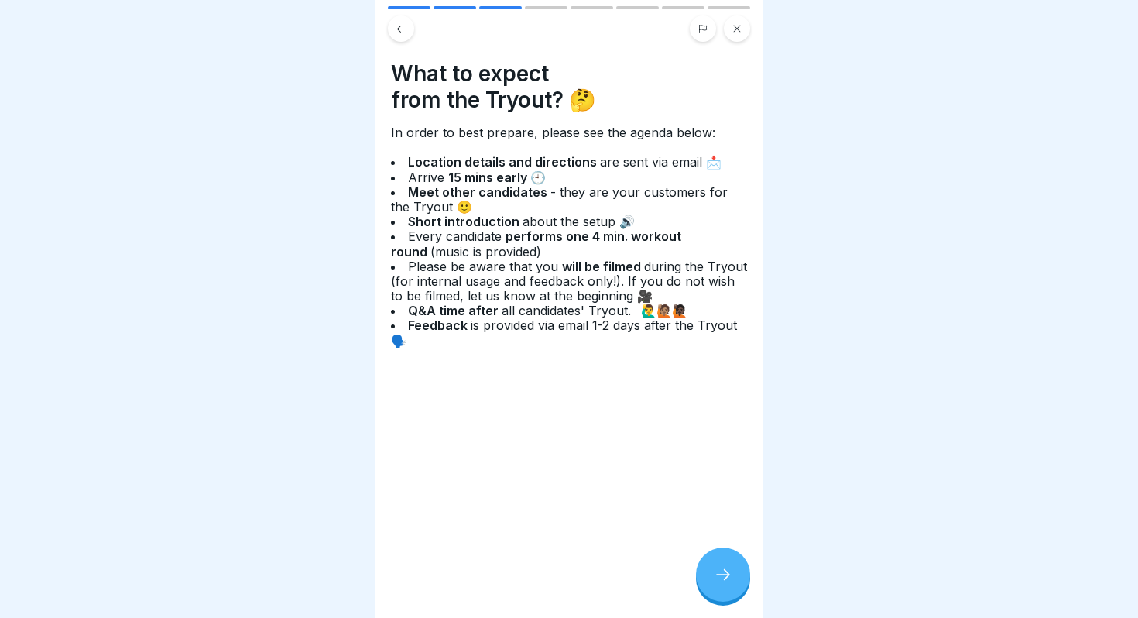
click at [712, 577] on div at bounding box center [723, 574] width 54 height 54
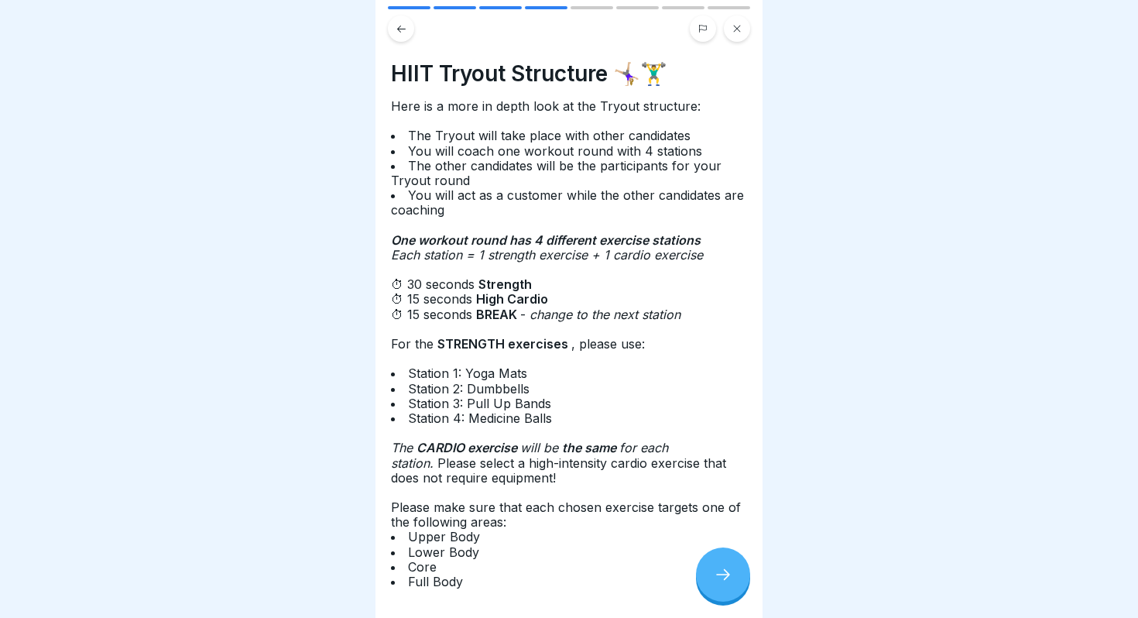
click at [712, 577] on div at bounding box center [723, 574] width 54 height 54
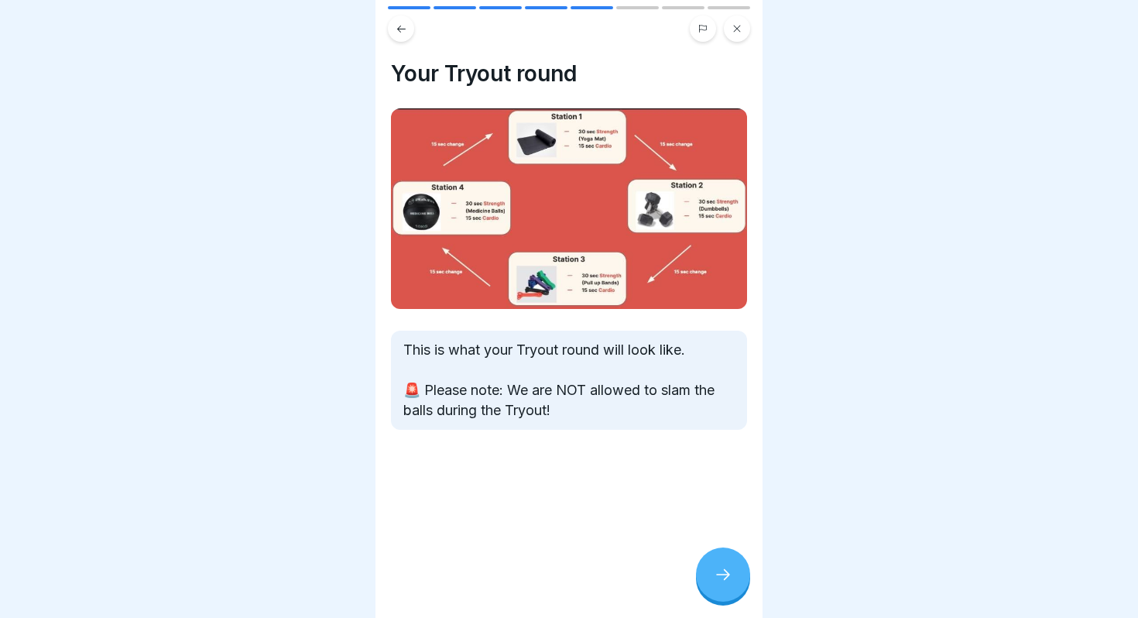
click at [728, 582] on icon at bounding box center [723, 574] width 19 height 19
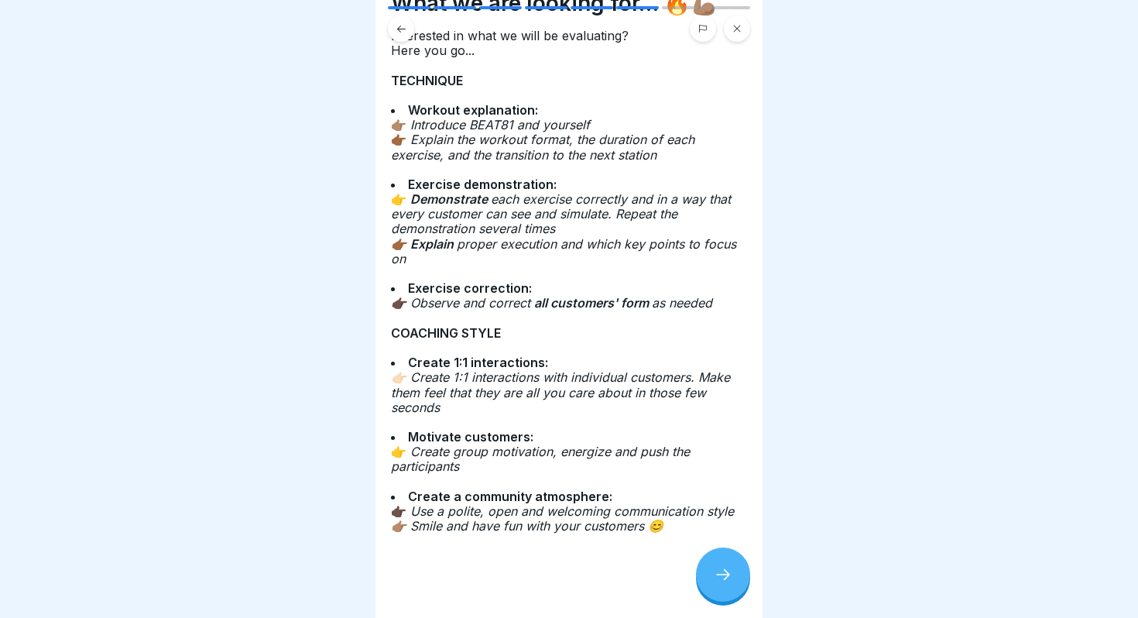
scroll to position [79, 0]
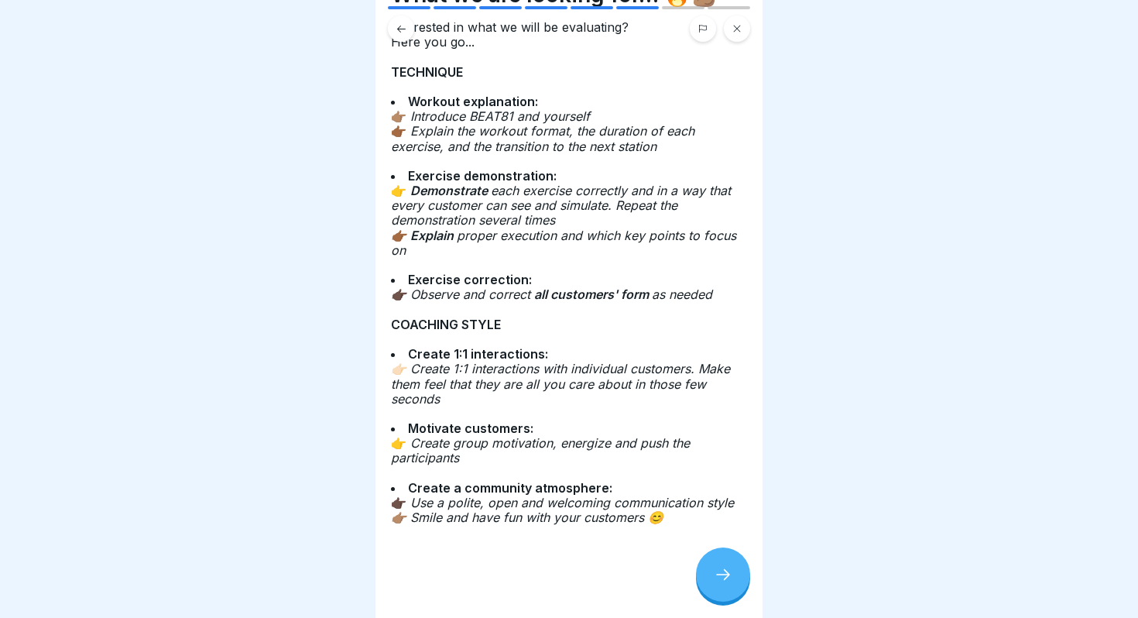
click at [724, 586] on div at bounding box center [723, 574] width 54 height 54
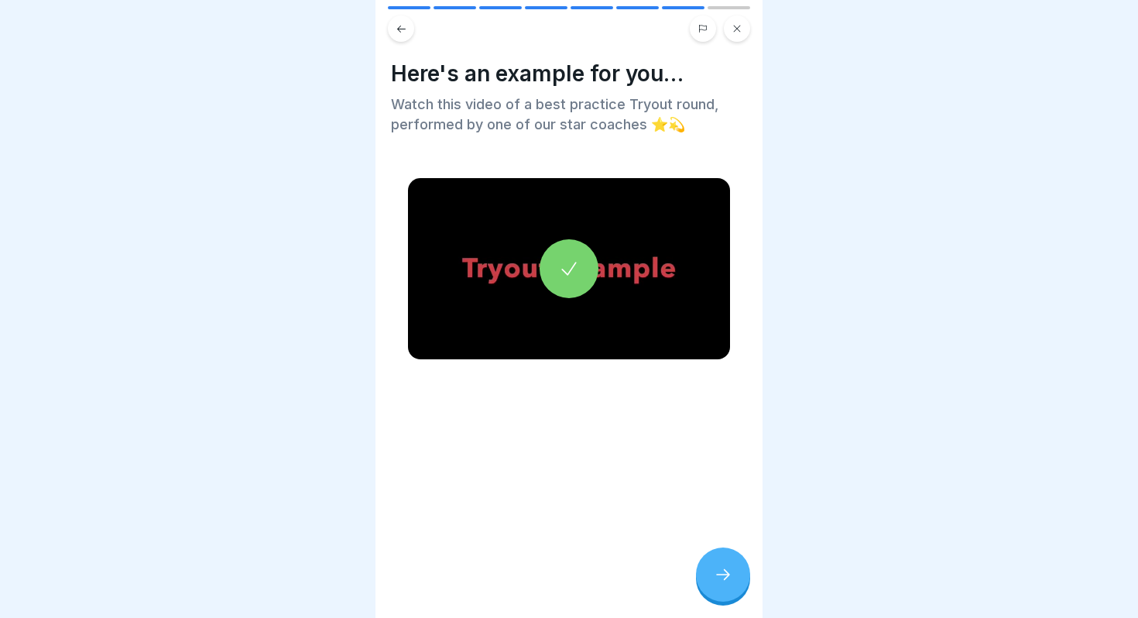
click at [575, 266] on icon at bounding box center [569, 269] width 22 height 22
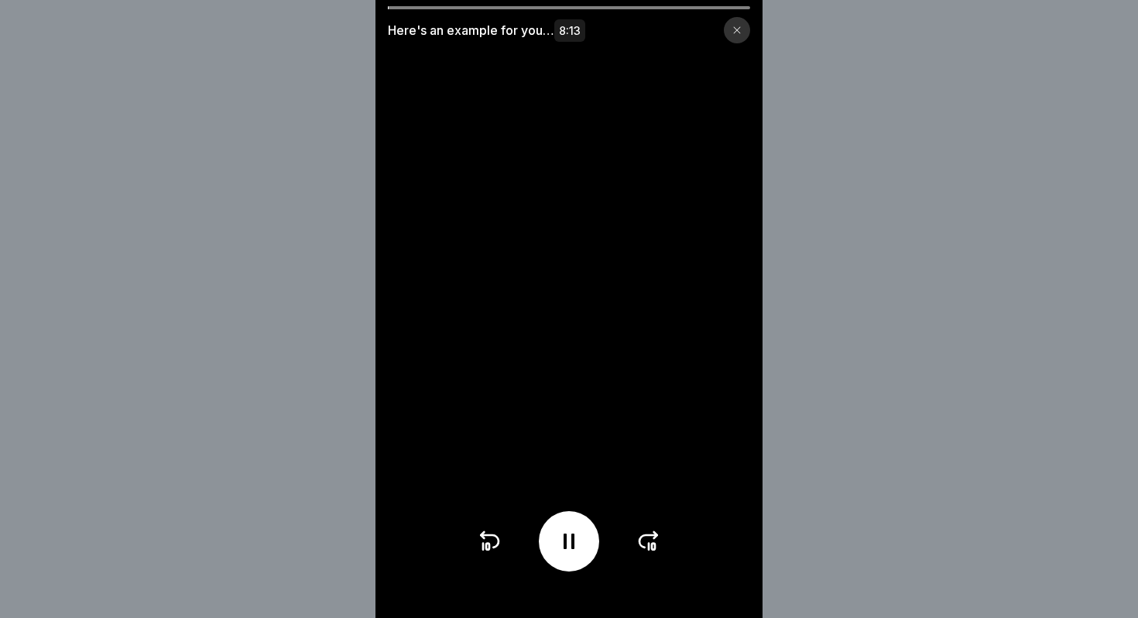
click at [639, 545] on icon at bounding box center [648, 541] width 25 height 25
click at [641, 545] on icon at bounding box center [648, 541] width 18 height 12
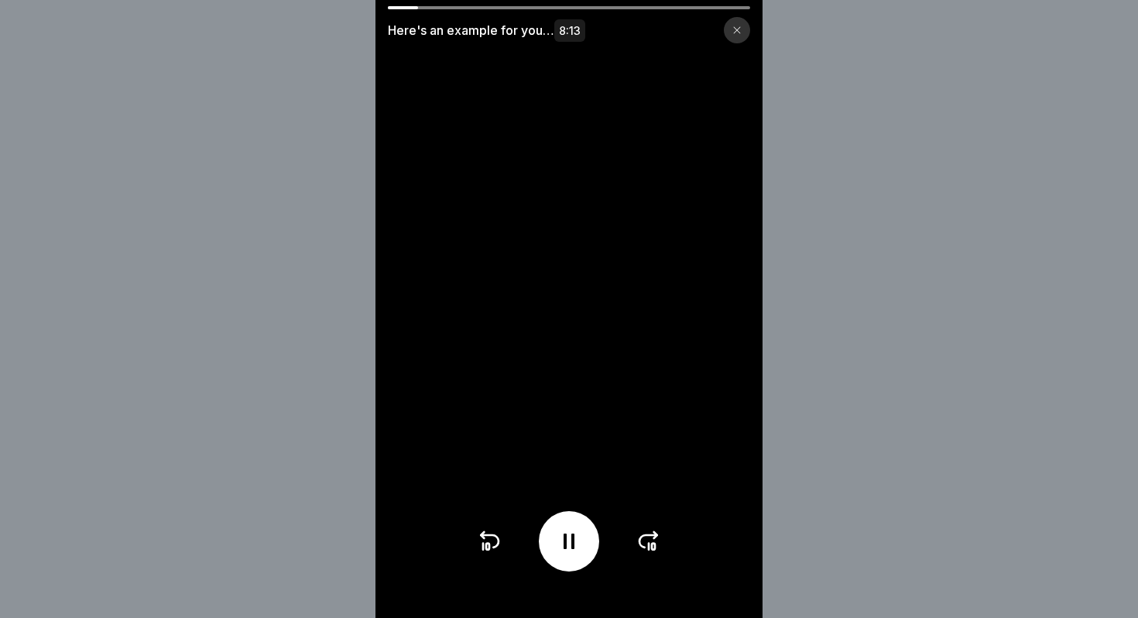
click at [641, 545] on icon at bounding box center [648, 541] width 18 height 12
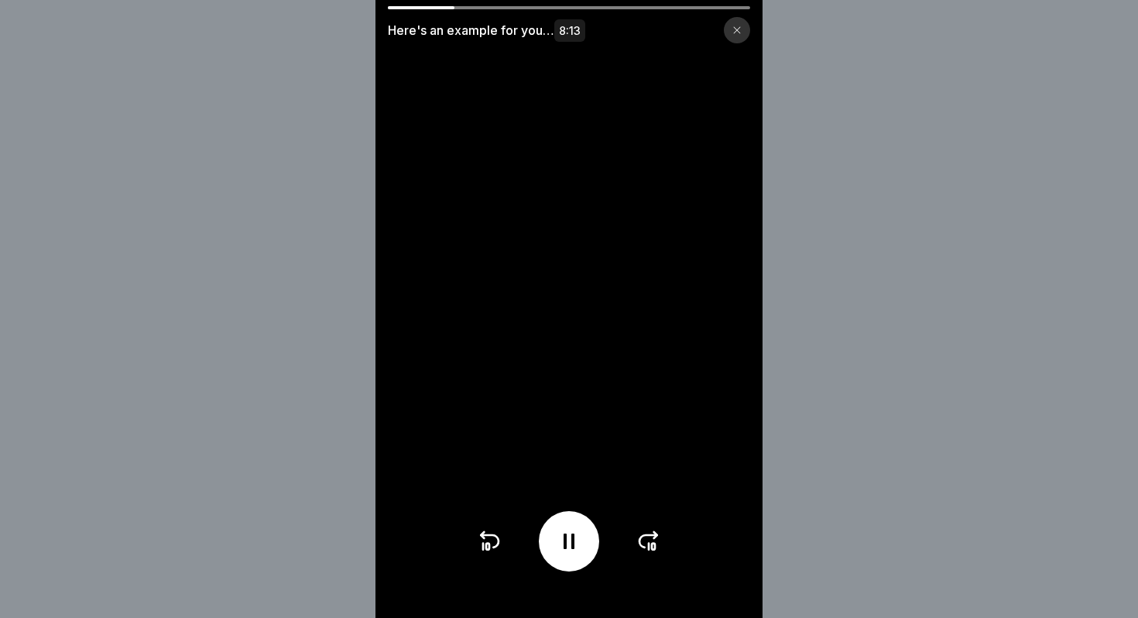
click at [641, 545] on icon at bounding box center [648, 541] width 18 height 12
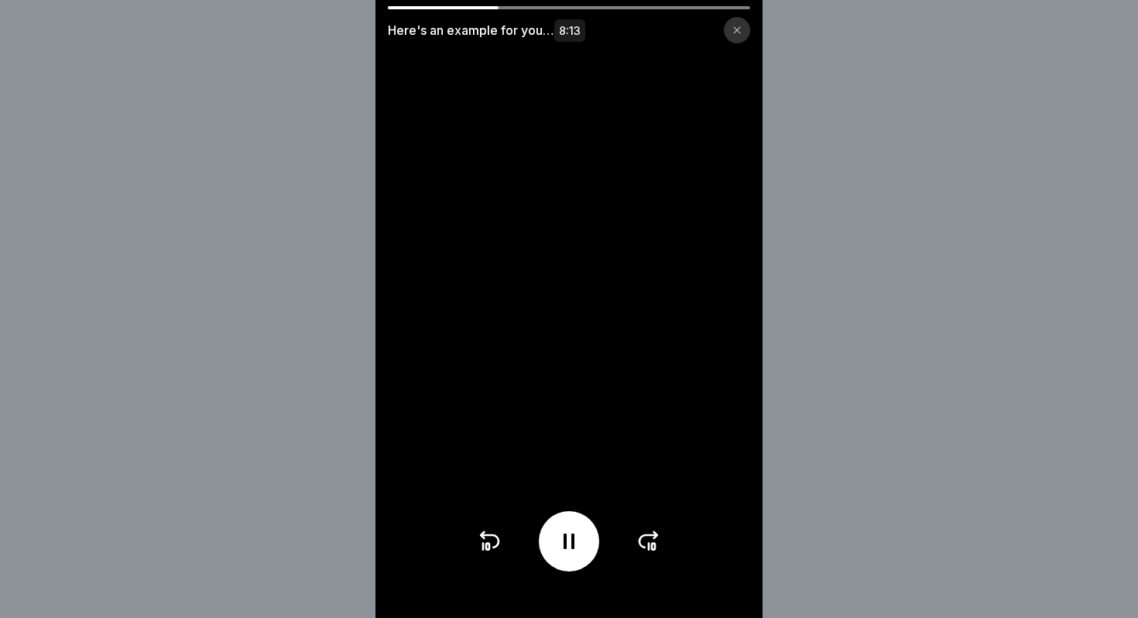
click at [641, 545] on icon at bounding box center [648, 541] width 18 height 12
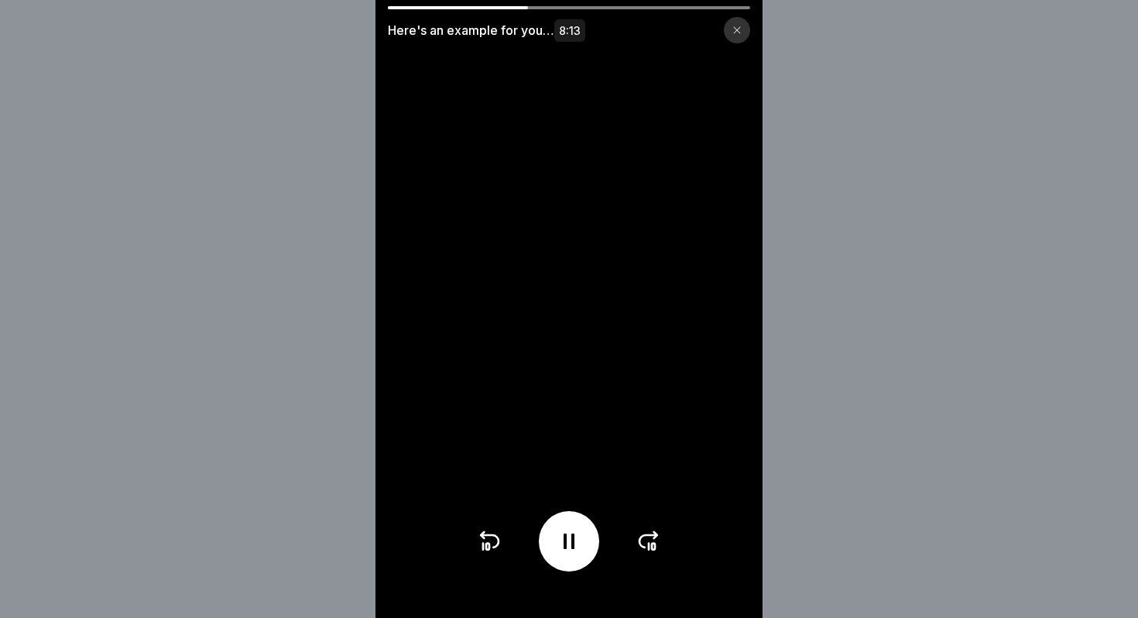
click at [641, 545] on icon at bounding box center [648, 541] width 18 height 12
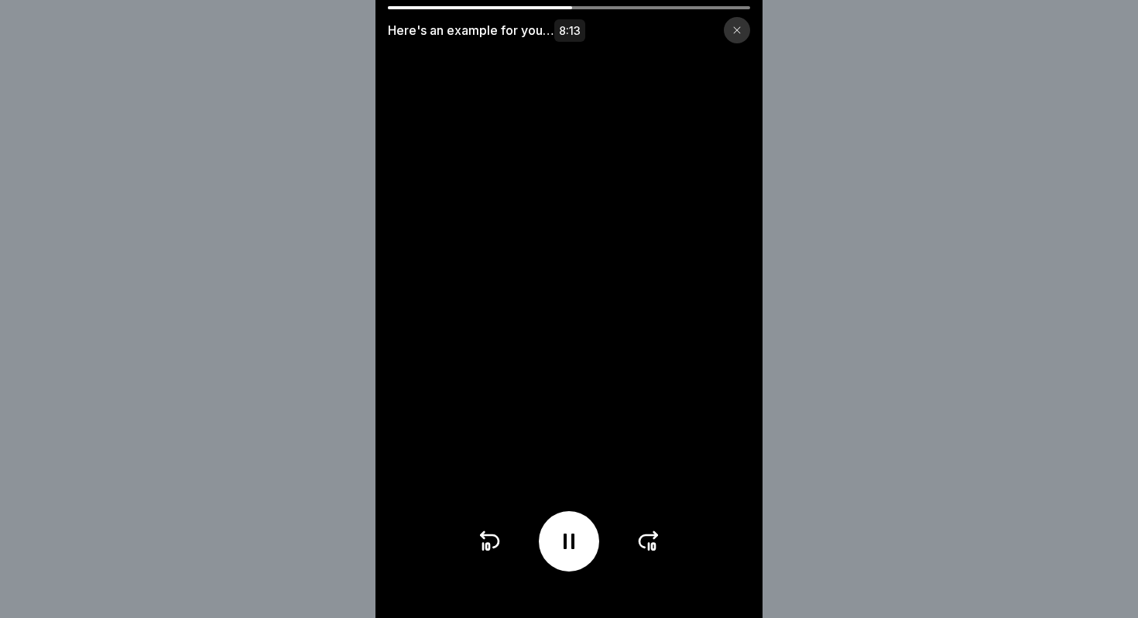
click at [641, 545] on icon at bounding box center [648, 541] width 18 height 12
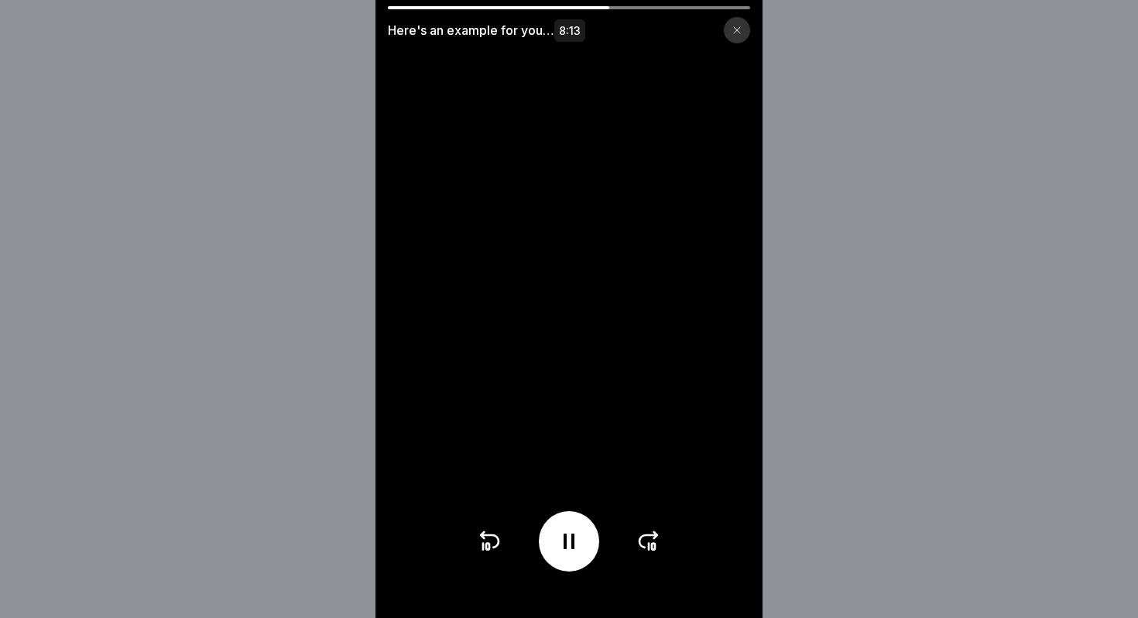
click at [641, 545] on icon at bounding box center [648, 541] width 18 height 12
click at [649, 539] on icon at bounding box center [648, 541] width 25 height 25
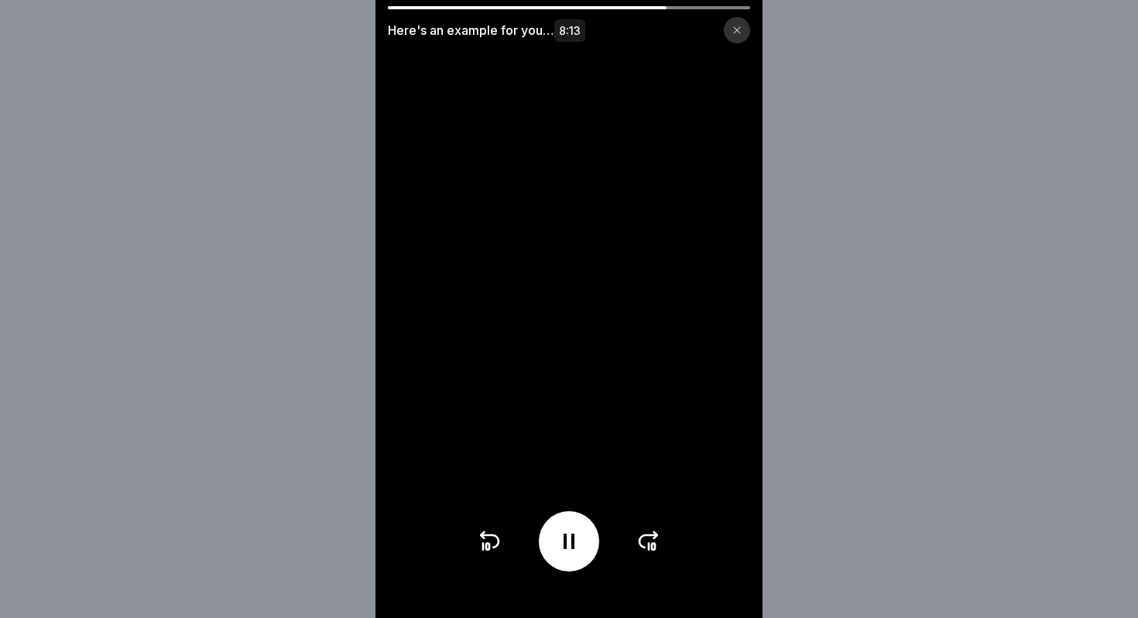
click at [649, 540] on icon at bounding box center [648, 541] width 25 height 25
click at [648, 535] on icon at bounding box center [648, 541] width 18 height 12
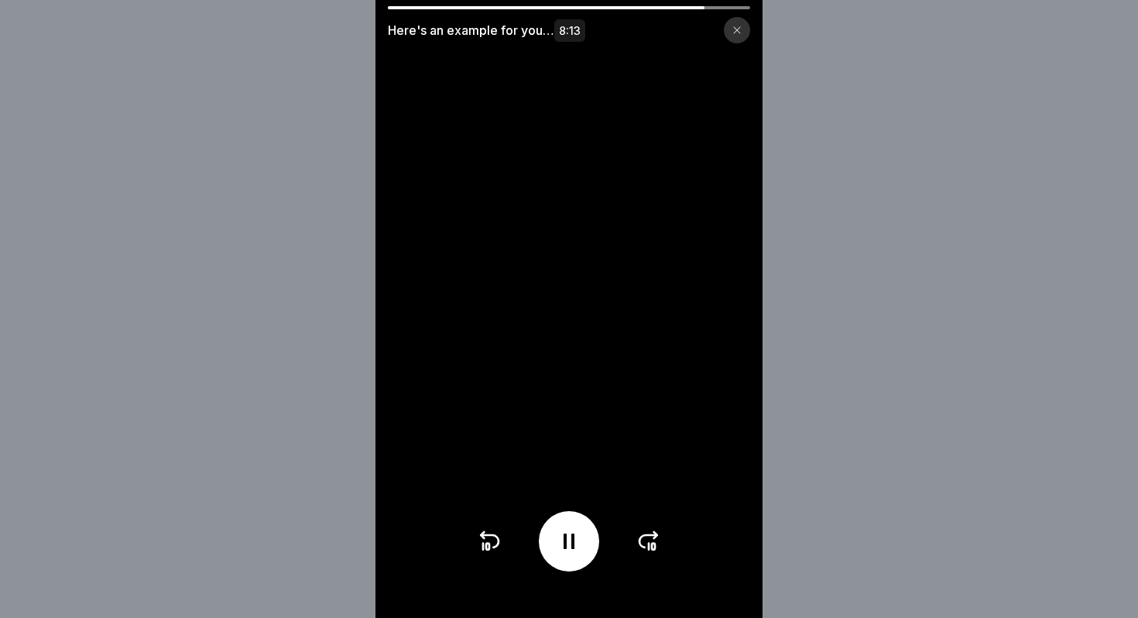
click at [648, 535] on icon at bounding box center [648, 541] width 18 height 12
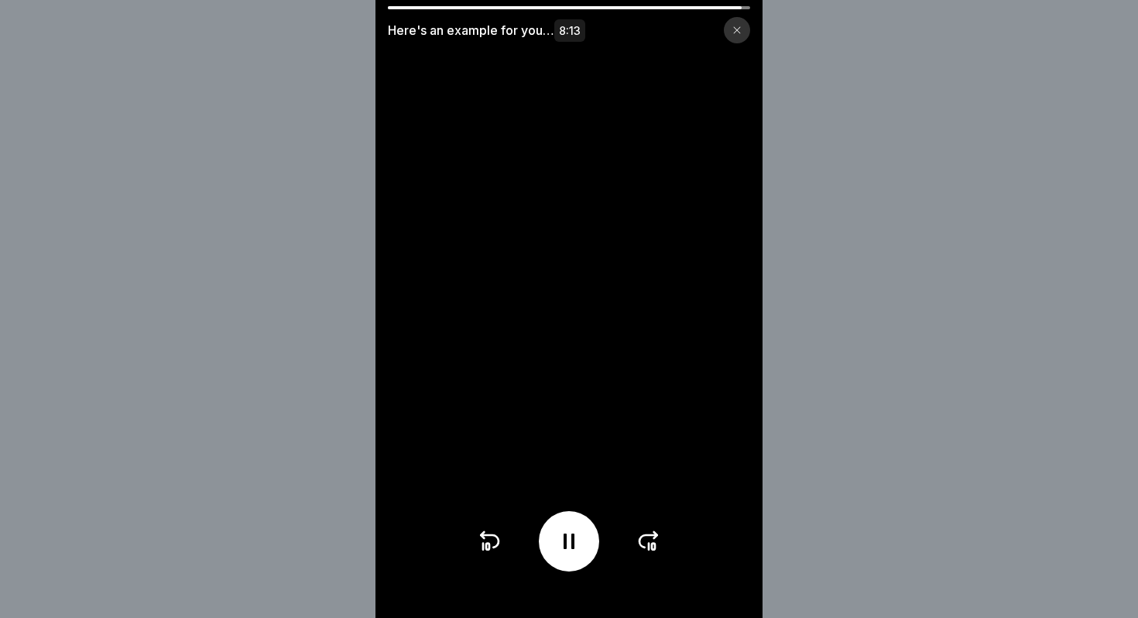
click at [648, 535] on icon at bounding box center [648, 541] width 18 height 12
click at [648, 534] on div at bounding box center [569, 541] width 184 height 60
